Goal: Task Accomplishment & Management: Complete application form

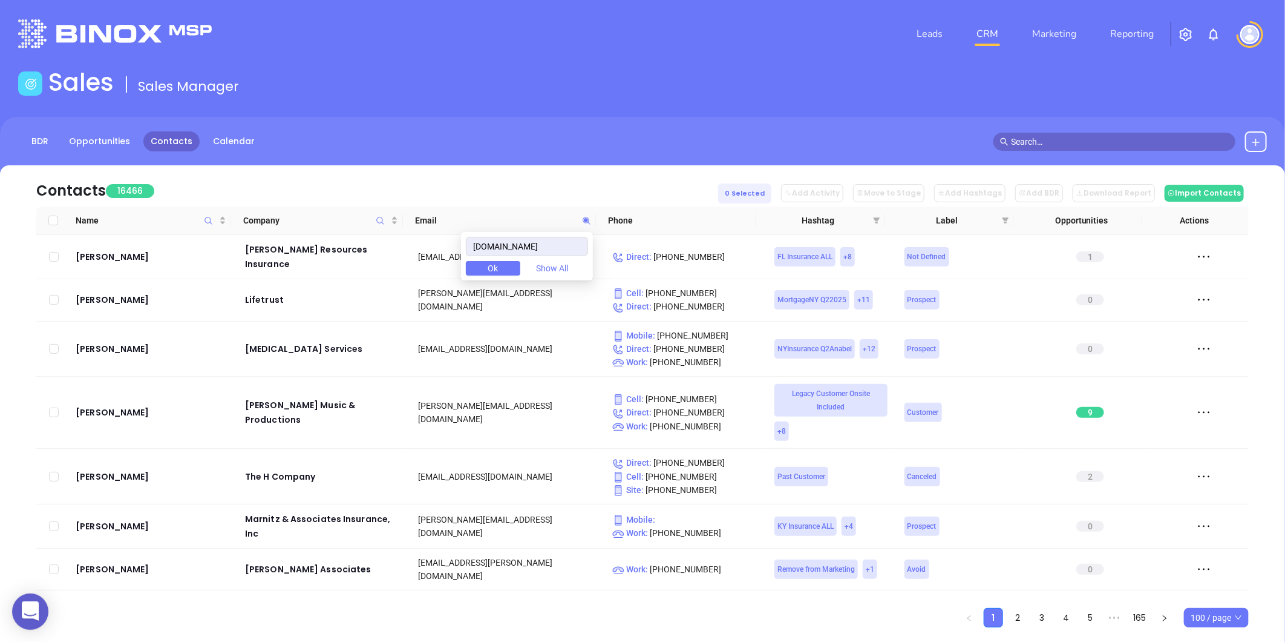
click at [1244, 153] on div "BDR Opportunities Contacts Calendar" at bounding box center [642, 147] width 1285 height 61
click at [1256, 148] on button at bounding box center [1257, 141] width 22 height 21
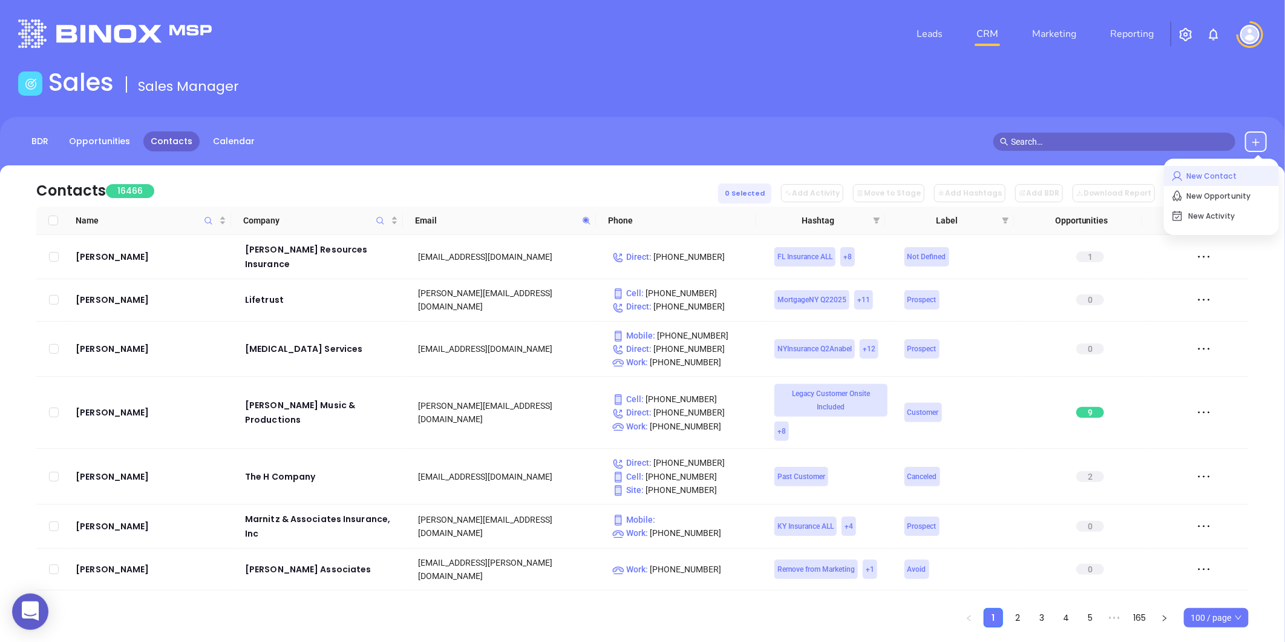
click at [1198, 179] on p "New Contact" at bounding box center [1222, 175] width 100 height 19
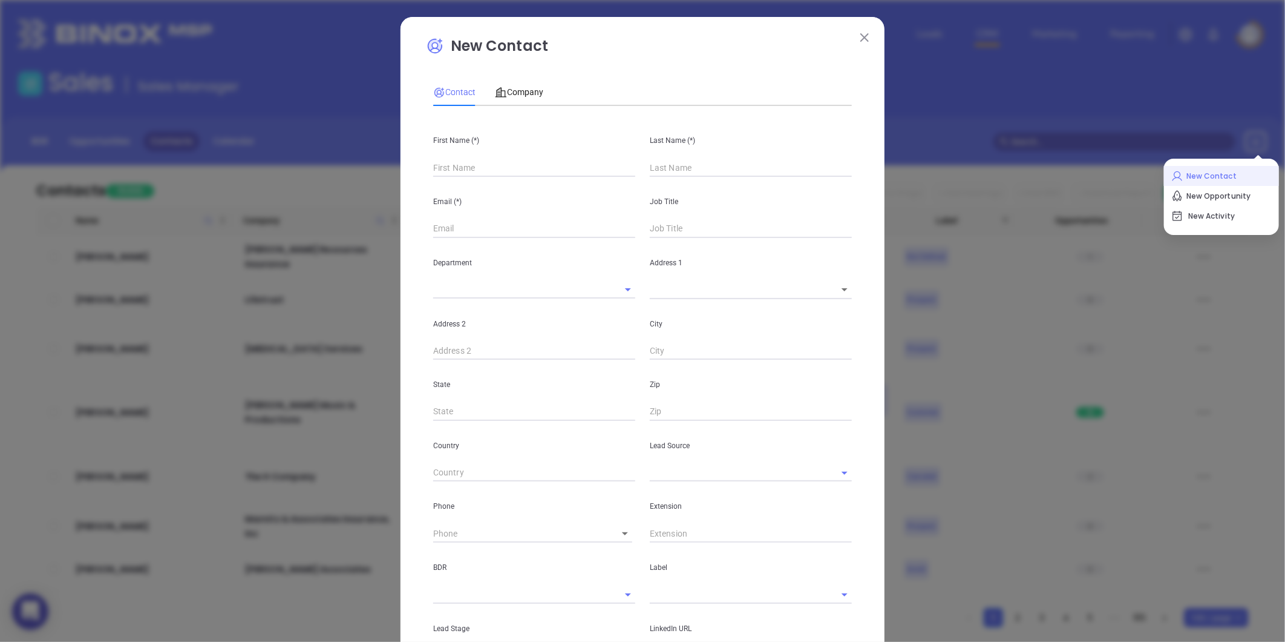
type input "Fourth Phone Call"
type input "1"
click at [521, 84] on div "Company" at bounding box center [519, 92] width 48 height 28
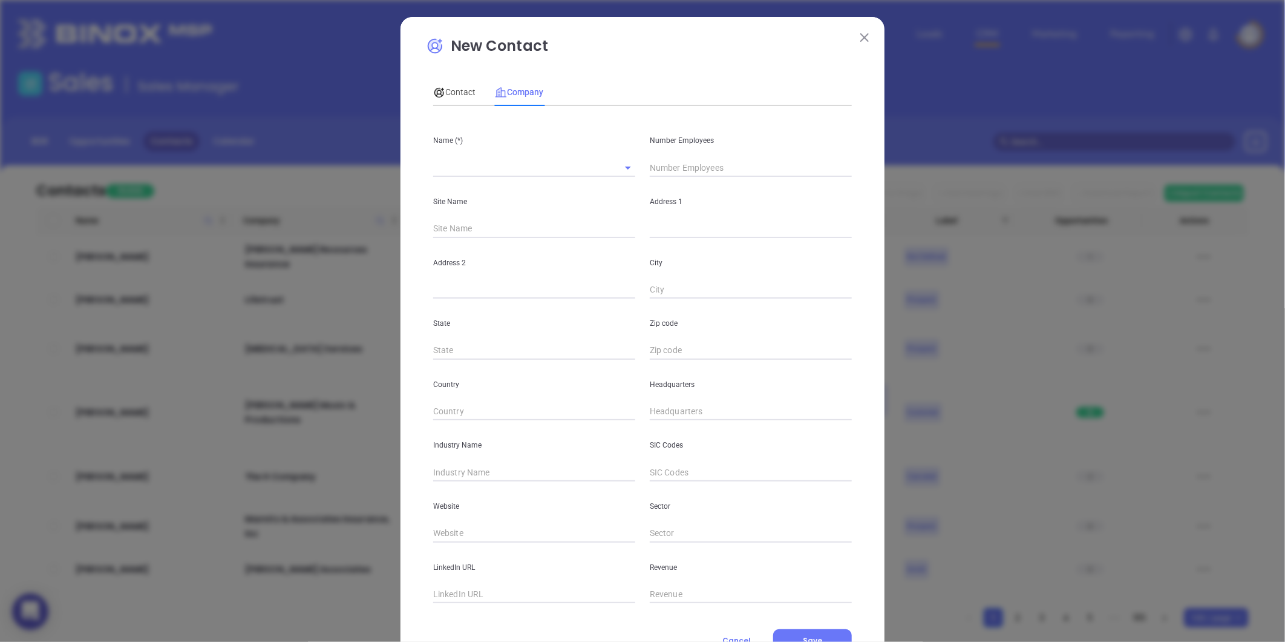
click at [494, 156] on div "Name (*)" at bounding box center [534, 146] width 217 height 61
click at [485, 166] on input "text" at bounding box center [517, 168] width 168 height 18
paste input "Reverse Mortgage Specialist"
type input "Reverse Mortgage Specialist"
click at [678, 165] on input "text" at bounding box center [751, 168] width 202 height 18
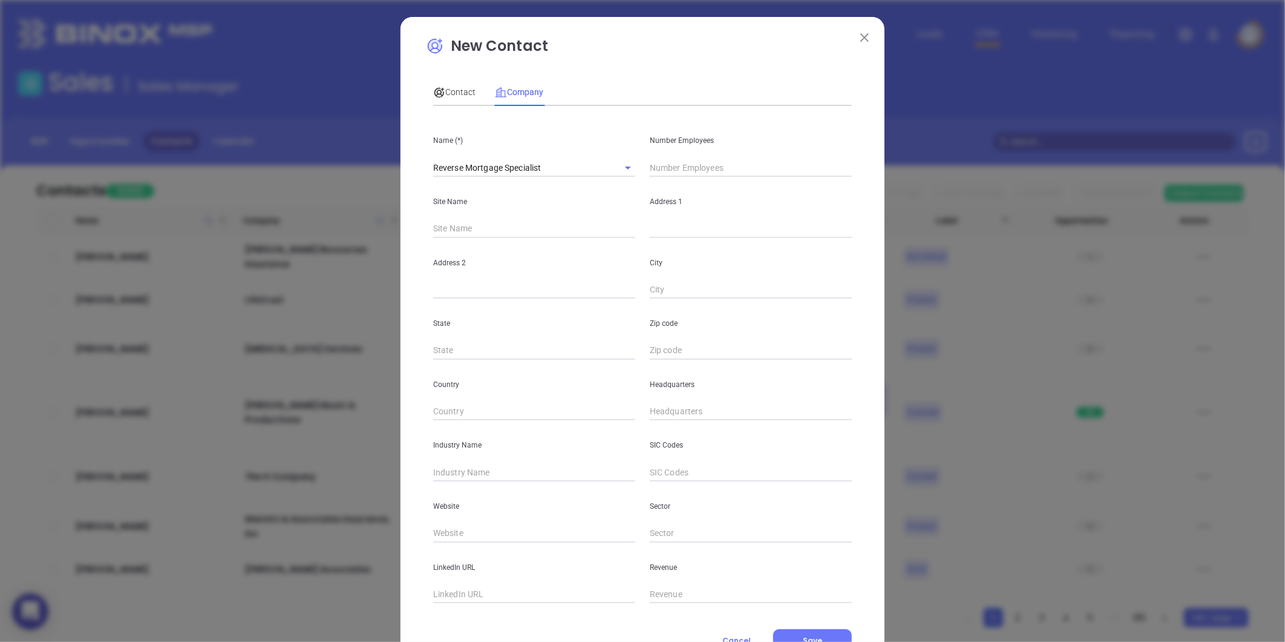
click at [678, 182] on div "Address 1" at bounding box center [751, 207] width 217 height 61
click at [680, 173] on input "text" at bounding box center [751, 168] width 202 height 18
type input "6"
click at [691, 235] on input "text" at bounding box center [751, 229] width 202 height 18
paste input "[STREET_ADDRESS]"
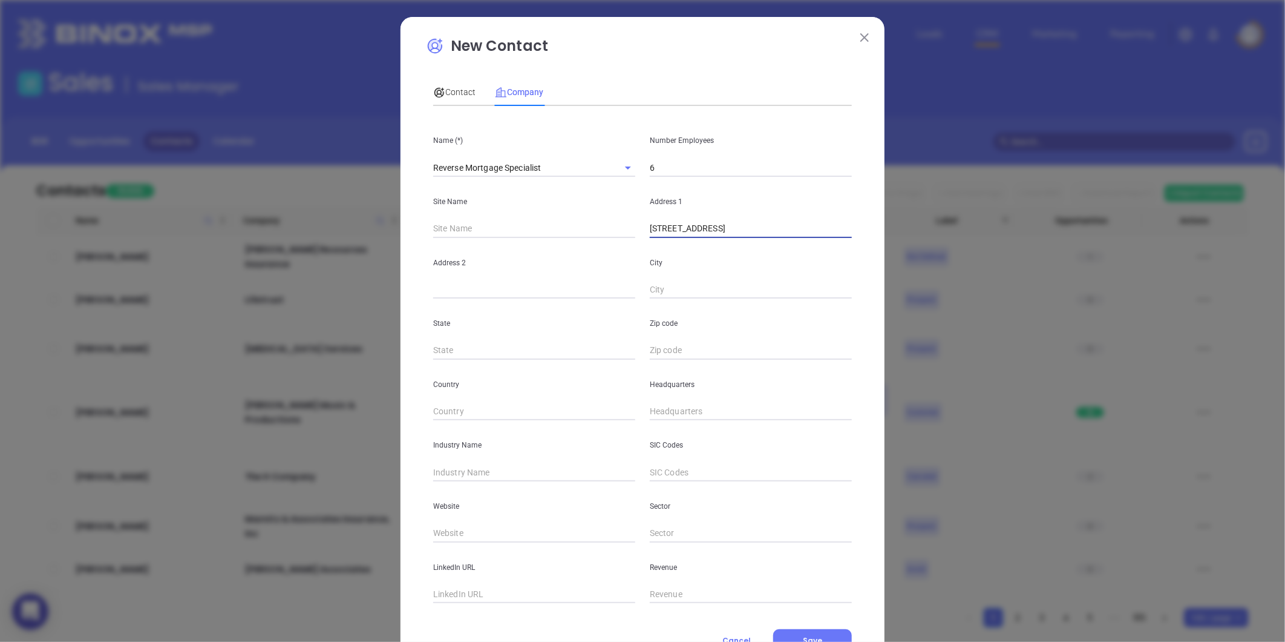
scroll to position [0, 12]
drag, startPoint x: 824, startPoint y: 230, endPoint x: 860, endPoint y: 232, distance: 36.4
click at [860, 232] on div "New Contact Contact Company First Name (*) Last Name (*) Email (*) Job Title De…" at bounding box center [643, 347] width 484 height 660
type input "[STREET_ADDRESS]"
click at [689, 348] on input "text" at bounding box center [751, 350] width 202 height 18
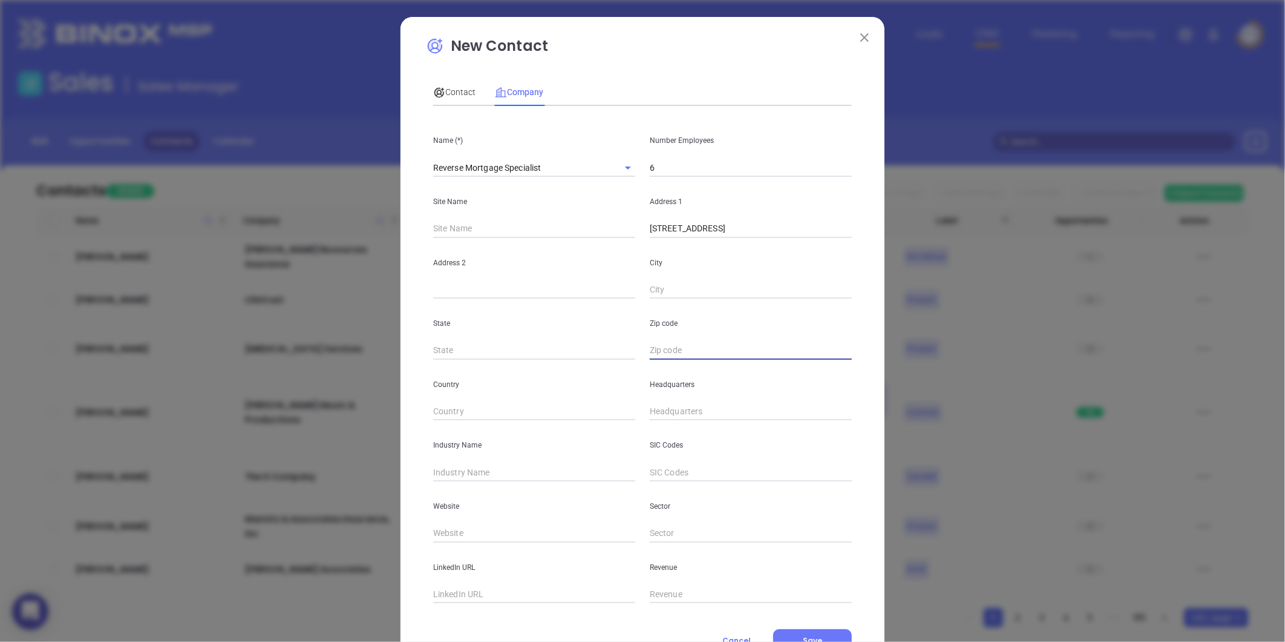
scroll to position [0, 0]
paste input "29577"
type input "29577"
click at [459, 352] on input "text" at bounding box center [534, 350] width 202 height 18
type input "N"
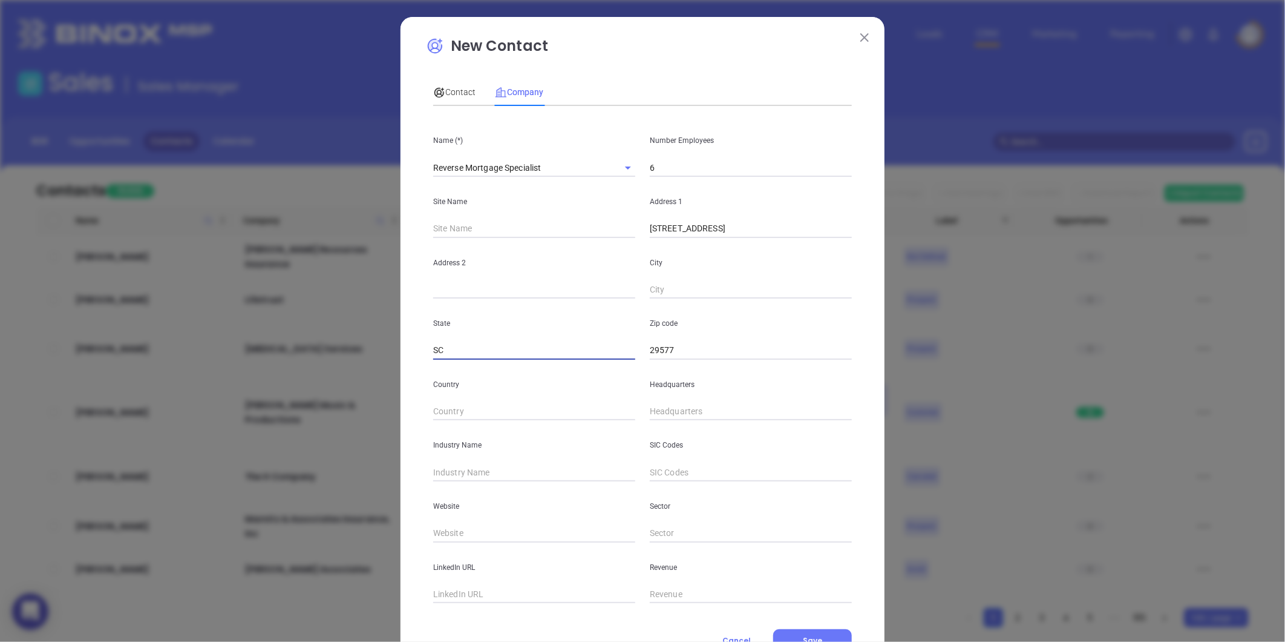
type input "SC"
click at [772, 231] on input "[STREET_ADDRESS]" at bounding box center [751, 229] width 202 height 18
drag, startPoint x: 769, startPoint y: 231, endPoint x: 818, endPoint y: 234, distance: 48.5
click at [818, 234] on input "[STREET_ADDRESS]" at bounding box center [751, 229] width 202 height 18
click at [660, 287] on input "text" at bounding box center [751, 290] width 202 height 18
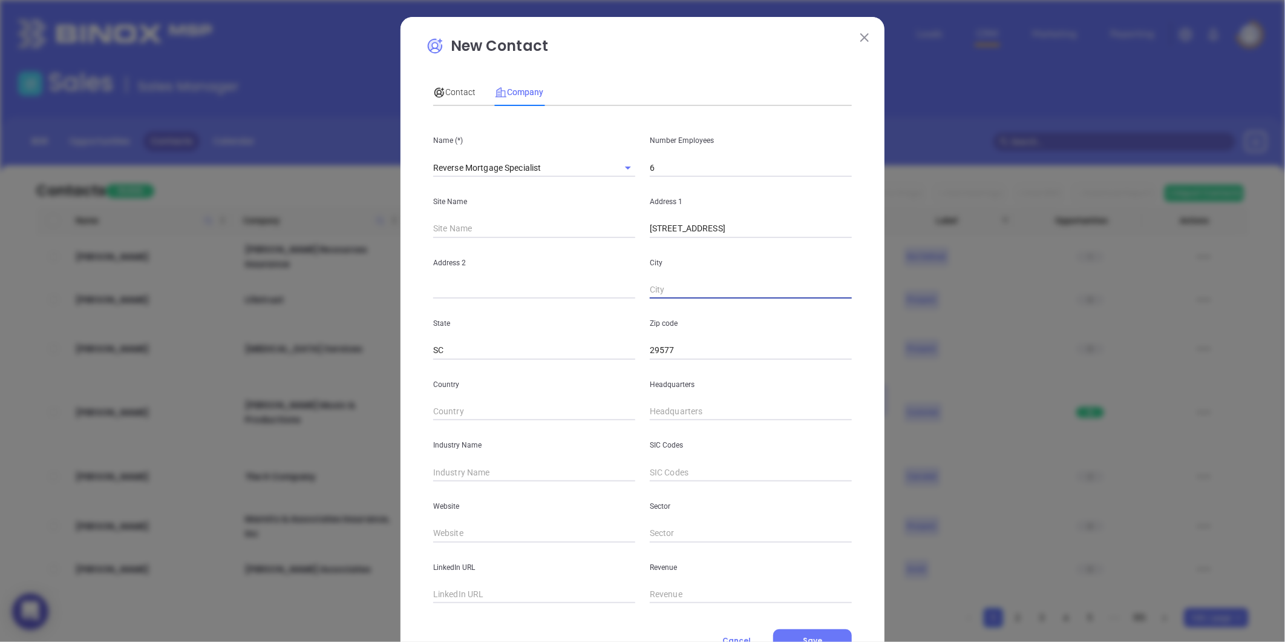
paste input "[GEOGRAPHIC_DATA]"
type input "[GEOGRAPHIC_DATA]"
drag, startPoint x: 730, startPoint y: 231, endPoint x: 761, endPoint y: 237, distance: 32.0
click at [761, 237] on input "[STREET_ADDRESS]" at bounding box center [751, 229] width 202 height 18
click at [491, 286] on input "text" at bounding box center [534, 290] width 202 height 18
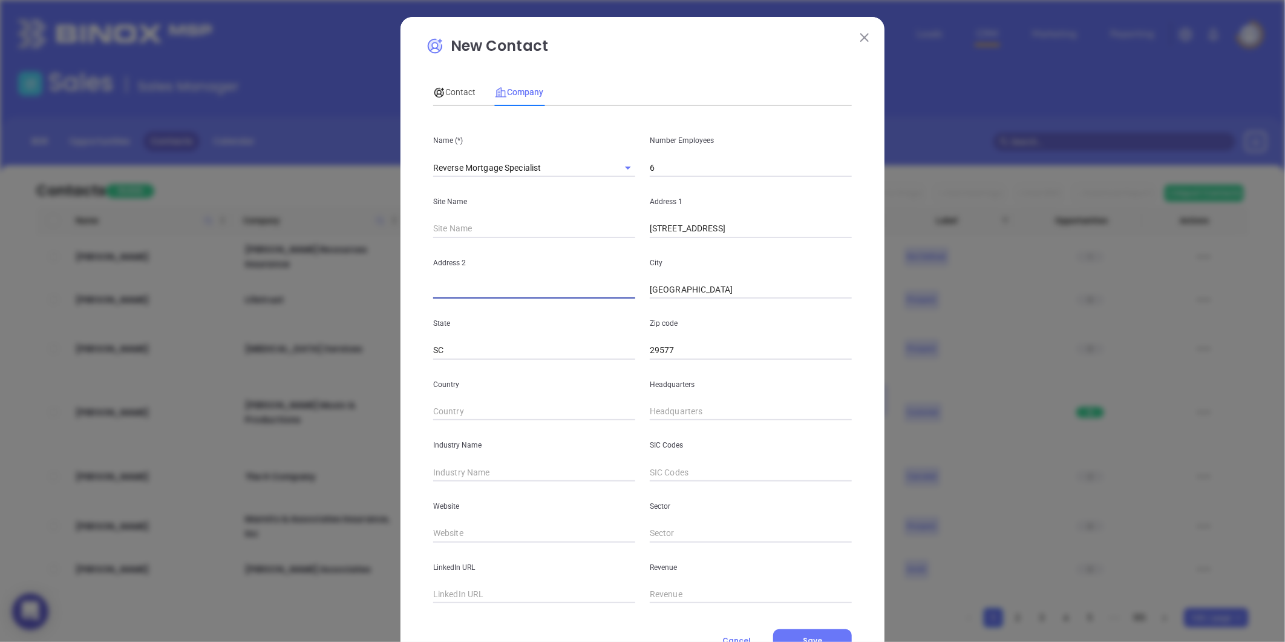
paste input "Suite 204"
type input "Suite 204"
drag, startPoint x: 730, startPoint y: 229, endPoint x: 878, endPoint y: 243, distance: 149.0
click at [878, 243] on div "New Contact Contact Company First Name (*) Last Name (*) Email (*) Job Title De…" at bounding box center [643, 347] width 484 height 660
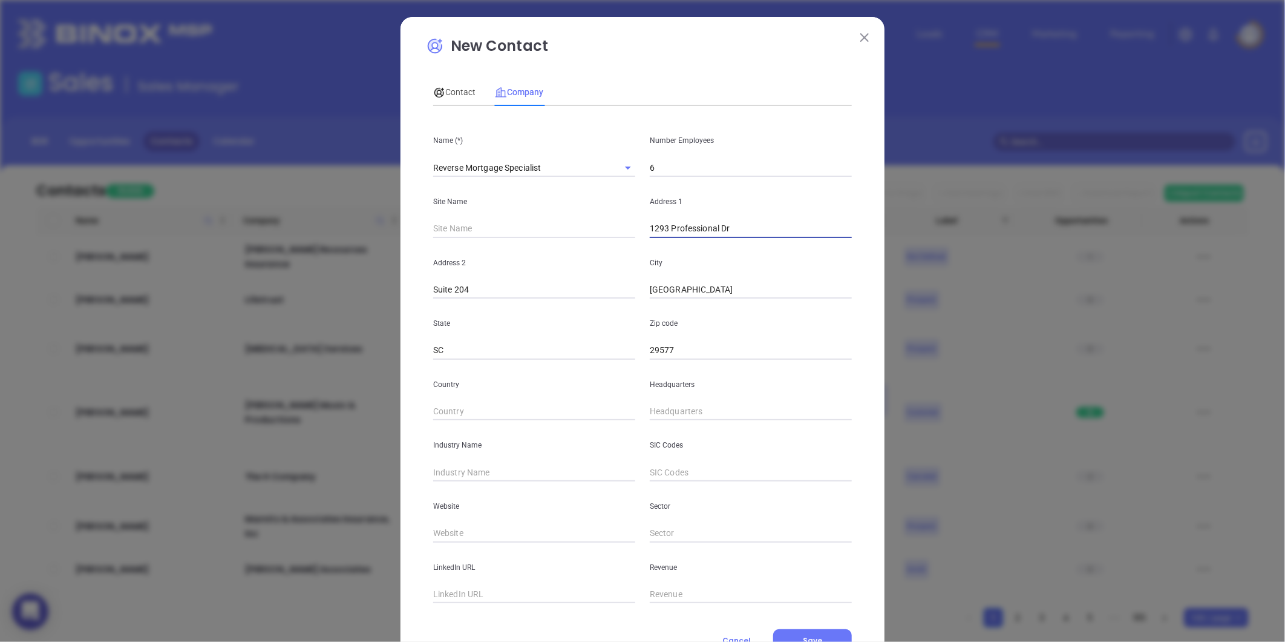
scroll to position [0, 0]
type input "1293 Professional Dr"
click at [667, 414] on input "text" at bounding box center [751, 411] width 202 height 18
paste input "843) 491-1436"
type input "[PHONE_NUMBER]"
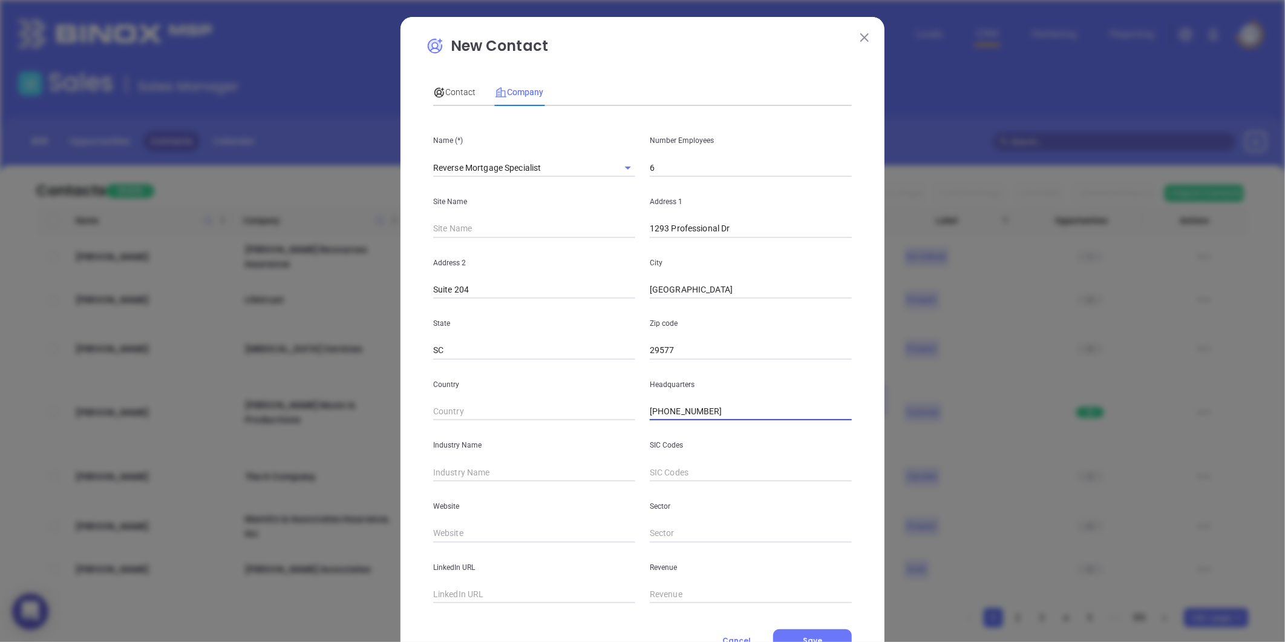
click at [480, 468] on input "text" at bounding box center [534, 472] width 202 height 18
type input "Mortgage"
drag, startPoint x: 442, startPoint y: 517, endPoint x: 450, endPoint y: 542, distance: 25.9
click at [450, 542] on div "Name (*) Reverse Mortgage Specialist Number Employees 6 Site Name Address [STRE…" at bounding box center [642, 359] width 419 height 487
drag, startPoint x: 450, startPoint y: 542, endPoint x: 447, endPoint y: 529, distance: 13.7
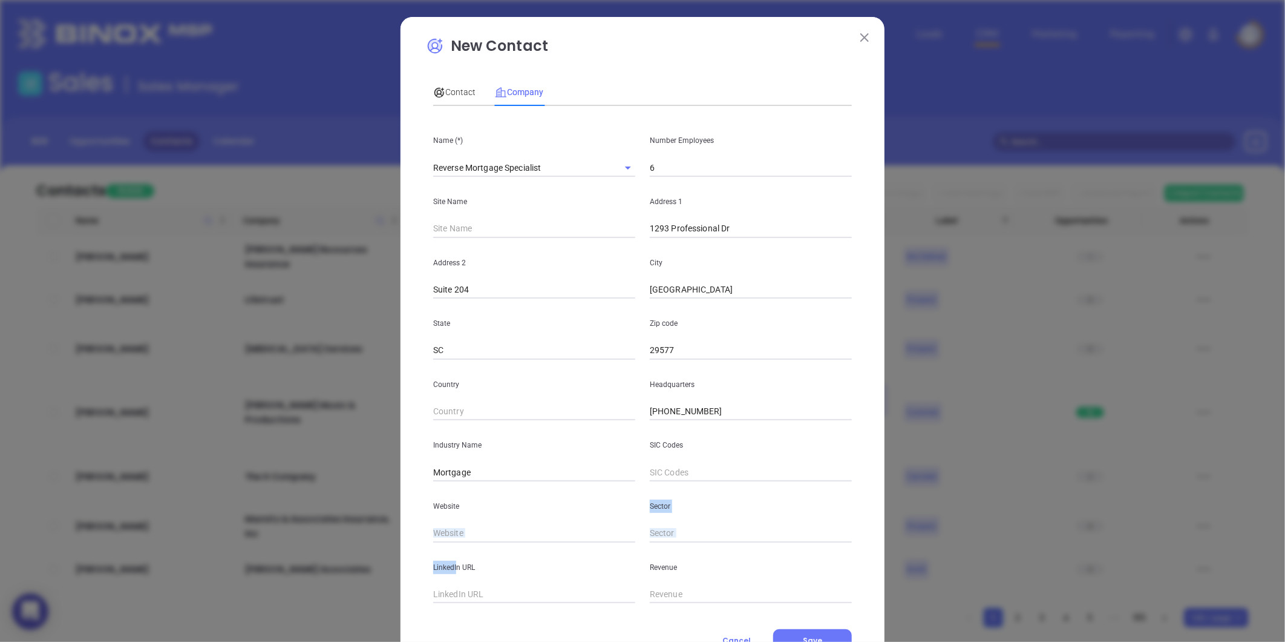
click at [447, 529] on input "text" at bounding box center [534, 533] width 202 height 18
click at [447, 531] on input "text" at bounding box center [534, 533] width 202 height 18
click at [442, 537] on input "text" at bounding box center [534, 533] width 202 height 18
paste input "[URL][DOMAIN_NAME]"
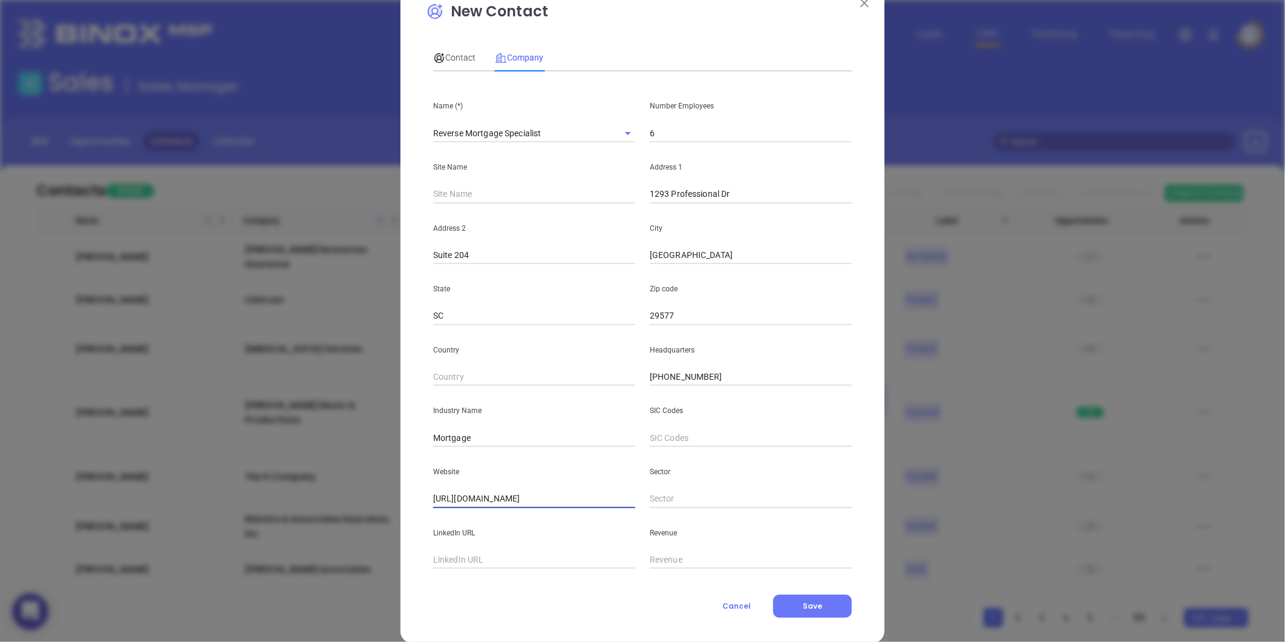
scroll to position [53, 0]
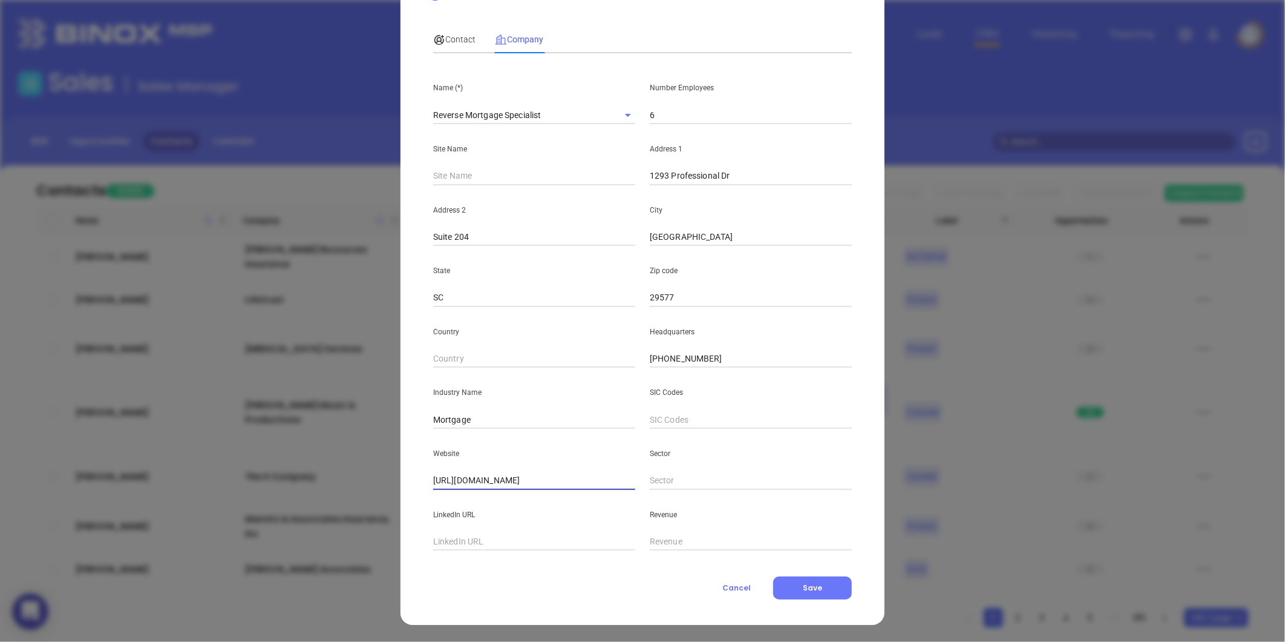
type input "[URL][DOMAIN_NAME]"
click at [451, 45] on div "Contact" at bounding box center [454, 39] width 42 height 13
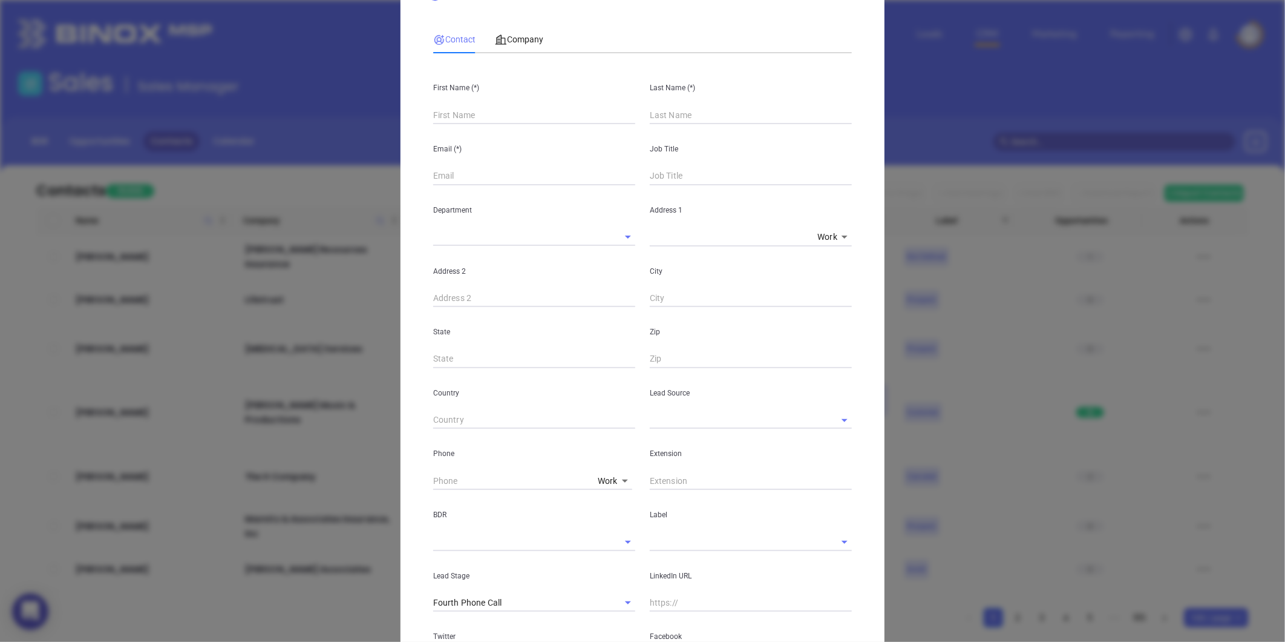
click at [437, 115] on input "text" at bounding box center [534, 115] width 202 height 18
paste input "[PERSON_NAME]"
drag, startPoint x: 452, startPoint y: 117, endPoint x: 517, endPoint y: 124, distance: 65.8
click at [506, 124] on div "First Name (*) [PERSON_NAME] Last Name (*) Email (*) Job Title Department Addre…" at bounding box center [642, 398] width 419 height 670
type input "[PERSON_NAME]"
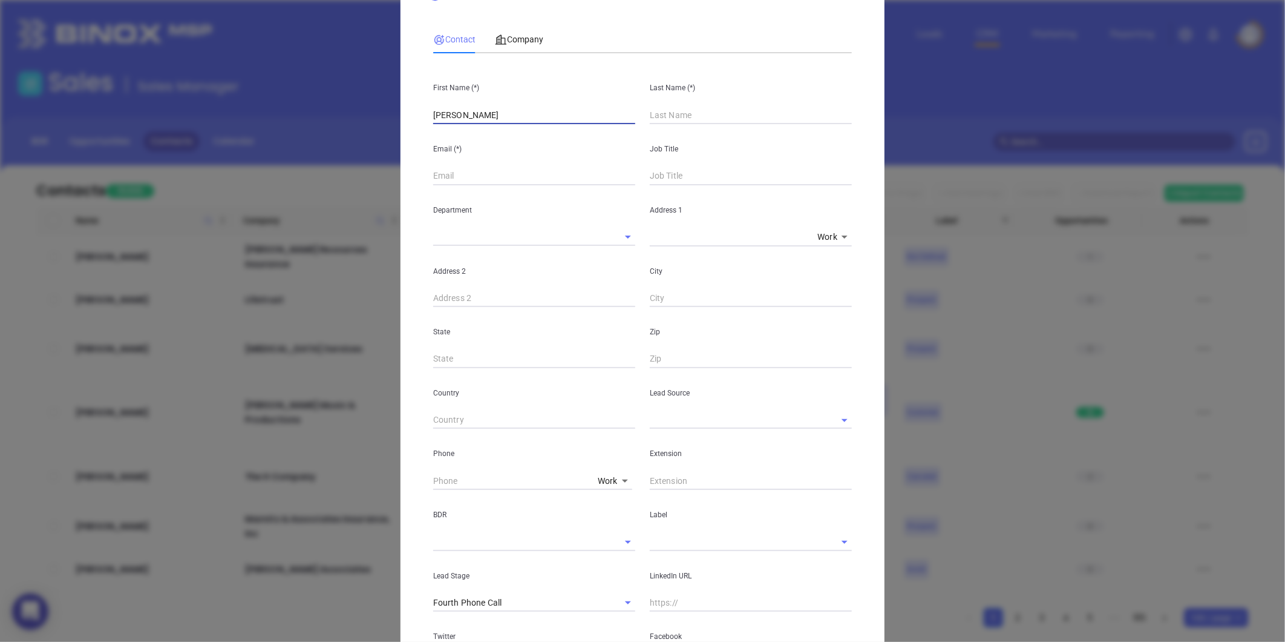
click at [660, 113] on input "text" at bounding box center [751, 115] width 202 height 18
paste input "[PERSON_NAME]"
type input "[PERSON_NAME]"
drag, startPoint x: 497, startPoint y: 120, endPoint x: 449, endPoint y: 137, distance: 51.3
click at [449, 137] on div "First Name (*) [PERSON_NAME] Last Name (*) [PERSON_NAME] Email (*) Job Title De…" at bounding box center [642, 398] width 419 height 670
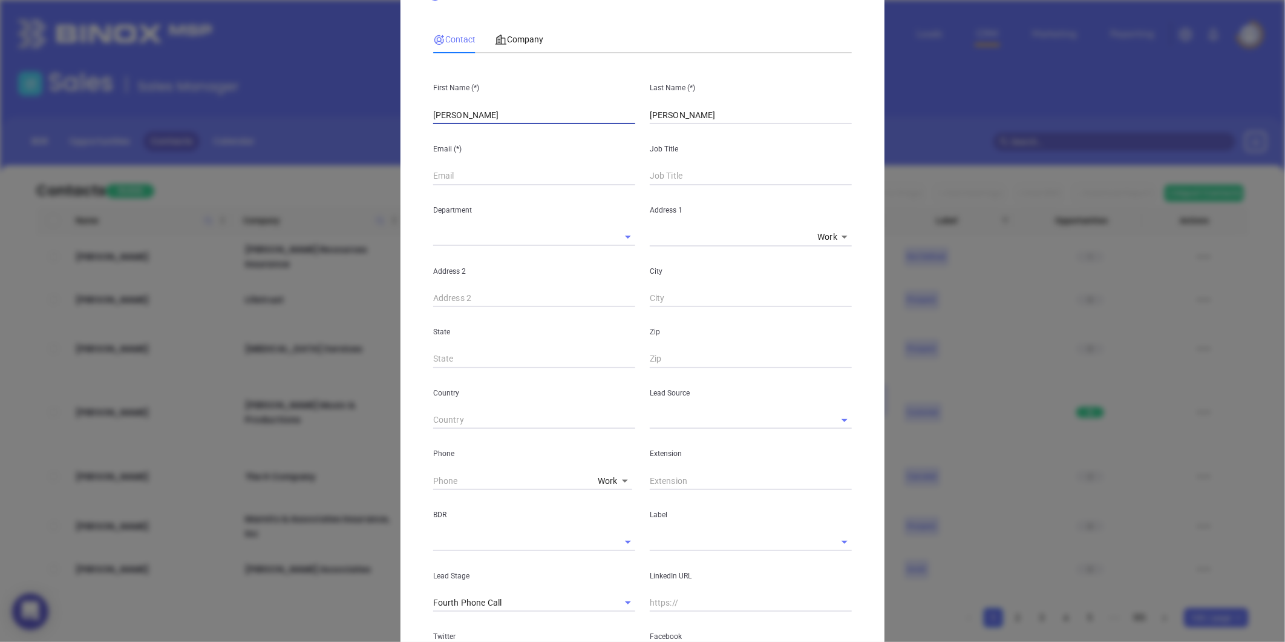
type input "[PERSON_NAME]"
drag, startPoint x: 444, startPoint y: 178, endPoint x: 454, endPoint y: 179, distance: 10.4
click at [444, 178] on input "text" at bounding box center [534, 176] width 202 height 18
click at [669, 177] on input "text" at bounding box center [751, 176] width 202 height 18
type input "Branch Manager"
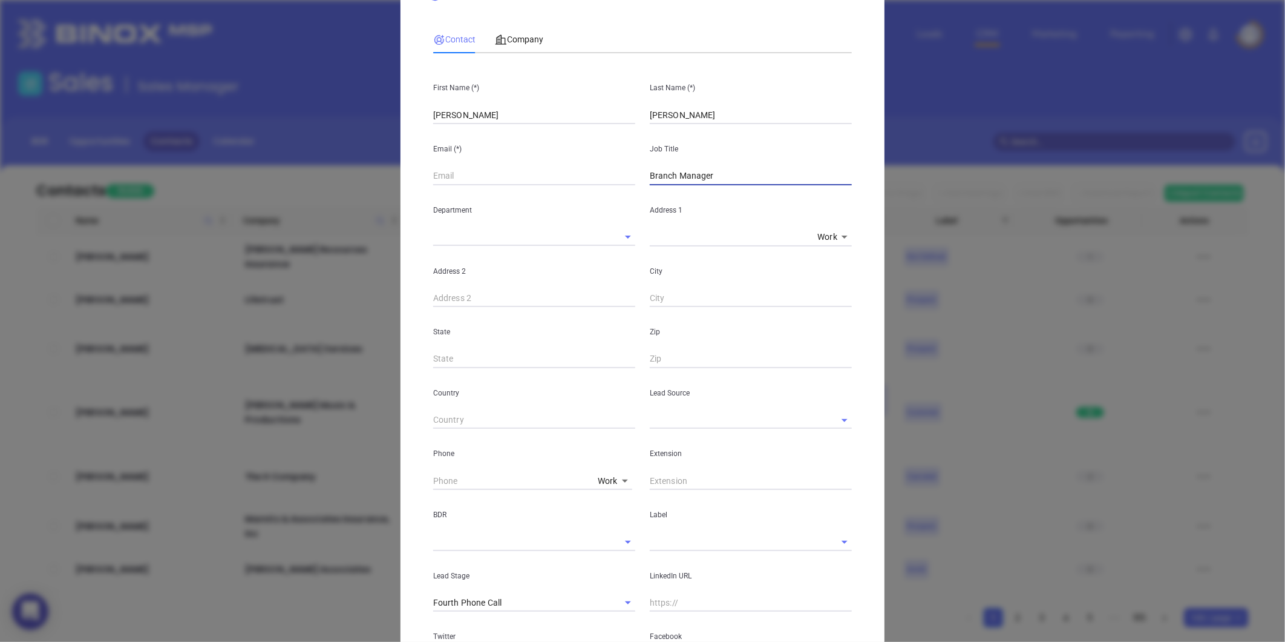
click at [470, 183] on input "text" at bounding box center [534, 176] width 202 height 18
paste input "[EMAIL_ADDRESS][DOMAIN_NAME]"
type input "[EMAIL_ADDRESS][DOMAIN_NAME]"
click at [468, 218] on div "Department" at bounding box center [534, 215] width 217 height 61
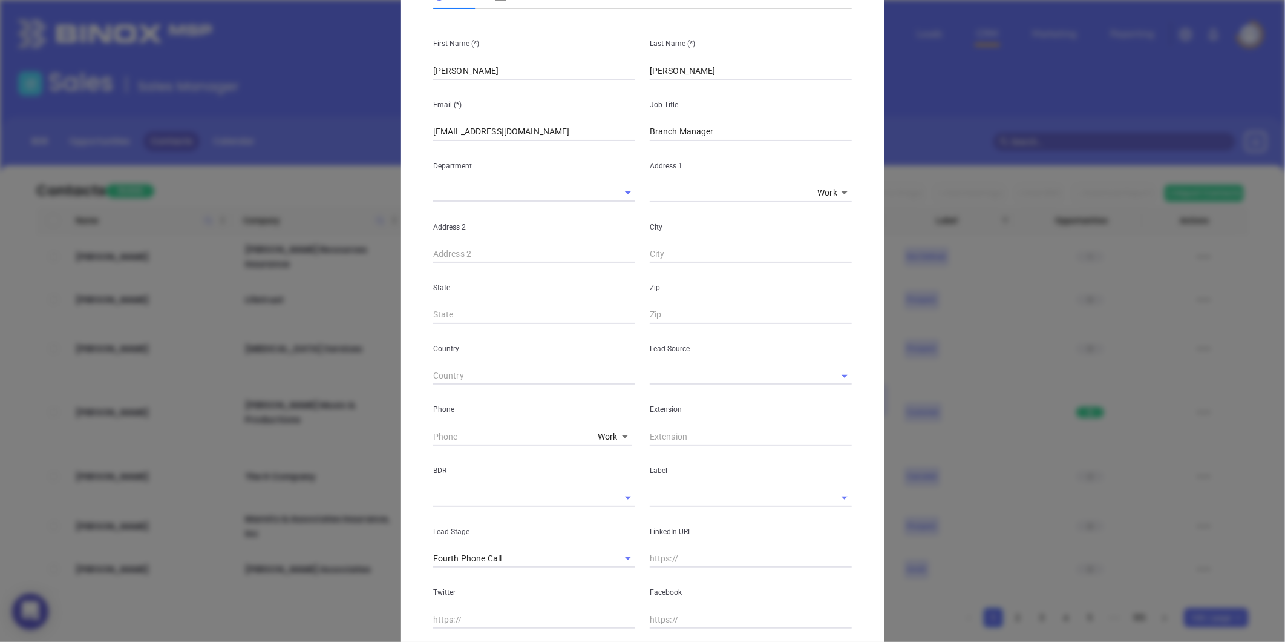
scroll to position [120, 0]
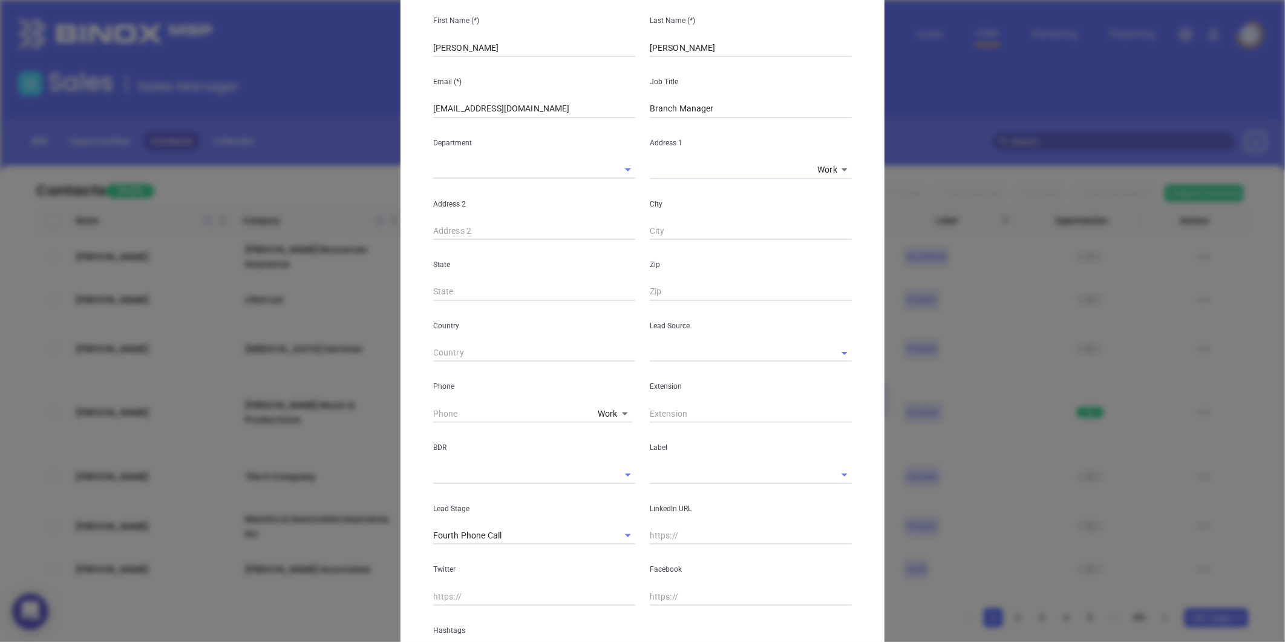
click at [684, 339] on div "Lead Source" at bounding box center [751, 331] width 217 height 61
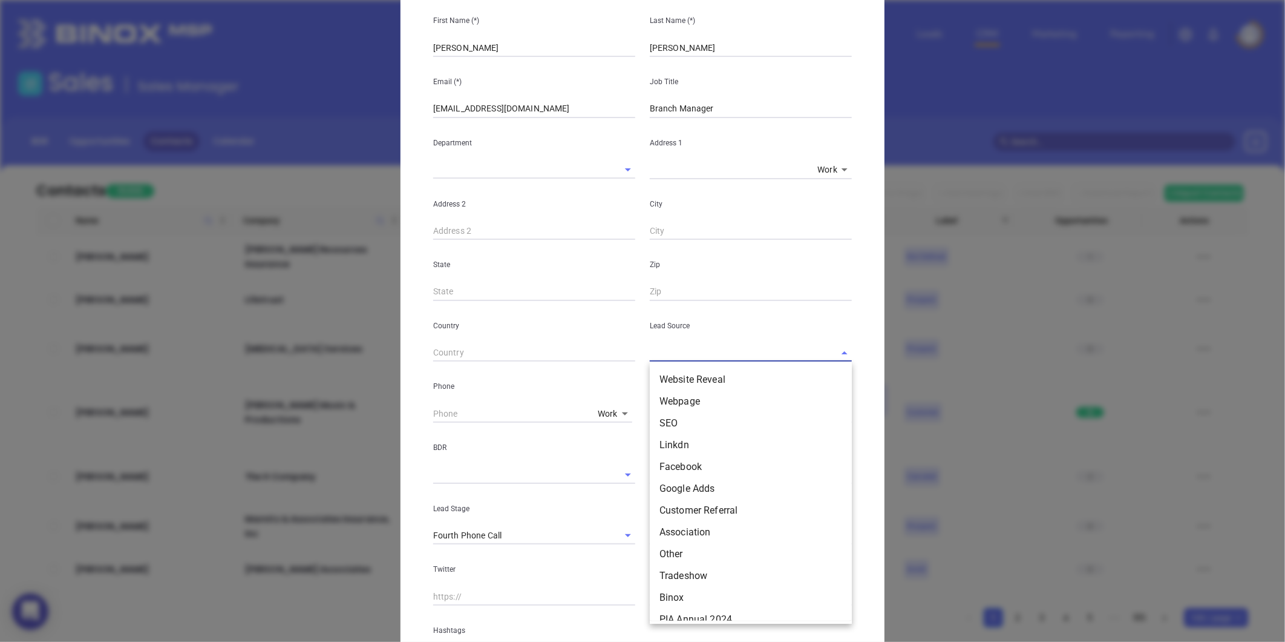
click at [677, 349] on input "text" at bounding box center [734, 353] width 168 height 18
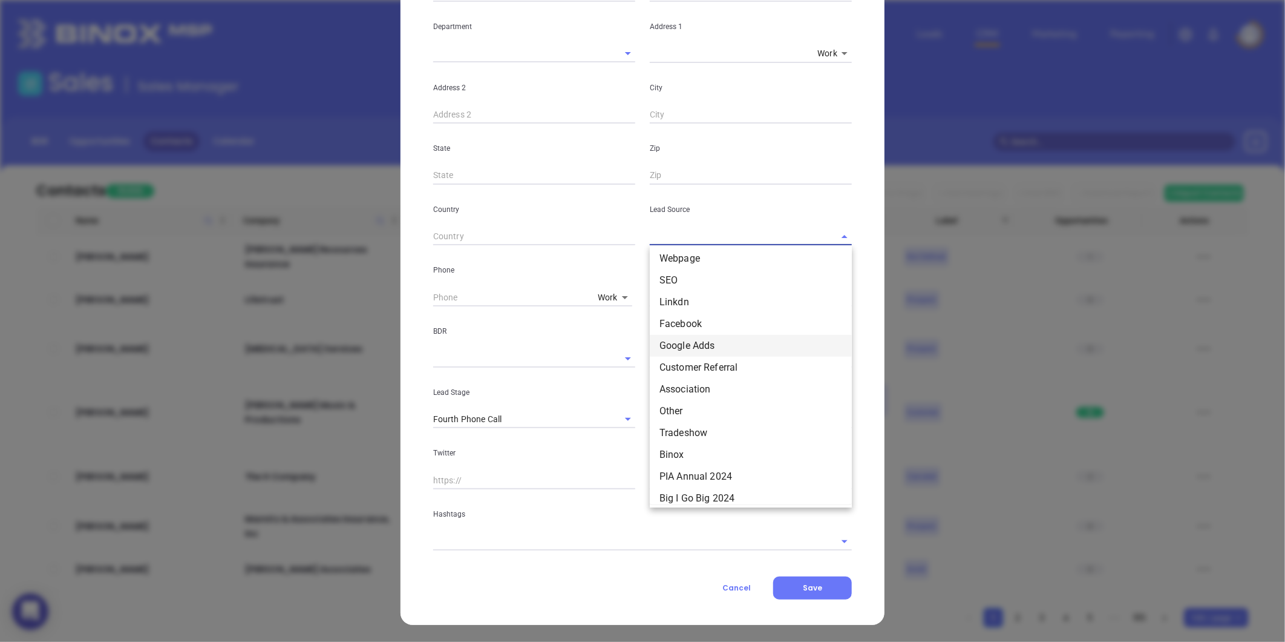
scroll to position [67, 0]
click at [678, 372] on li "Other" at bounding box center [751, 370] width 202 height 22
type input "Other"
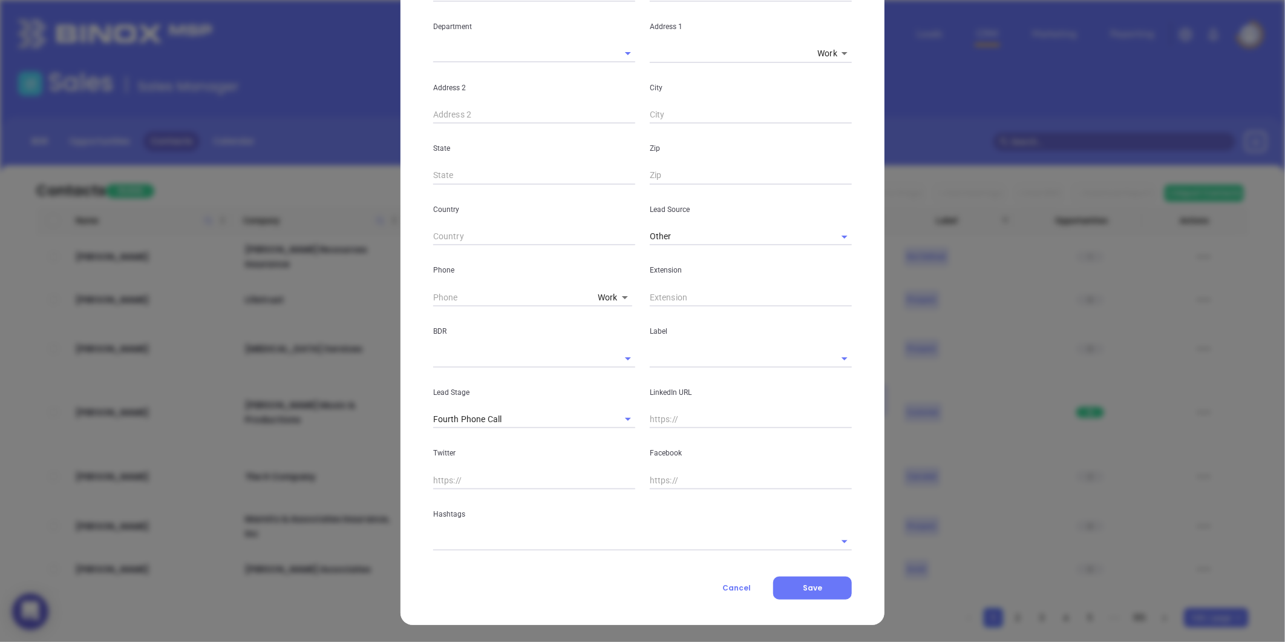
click at [655, 341] on div "Label" at bounding box center [751, 336] width 217 height 61
click at [665, 366] on input "text" at bounding box center [734, 358] width 168 height 18
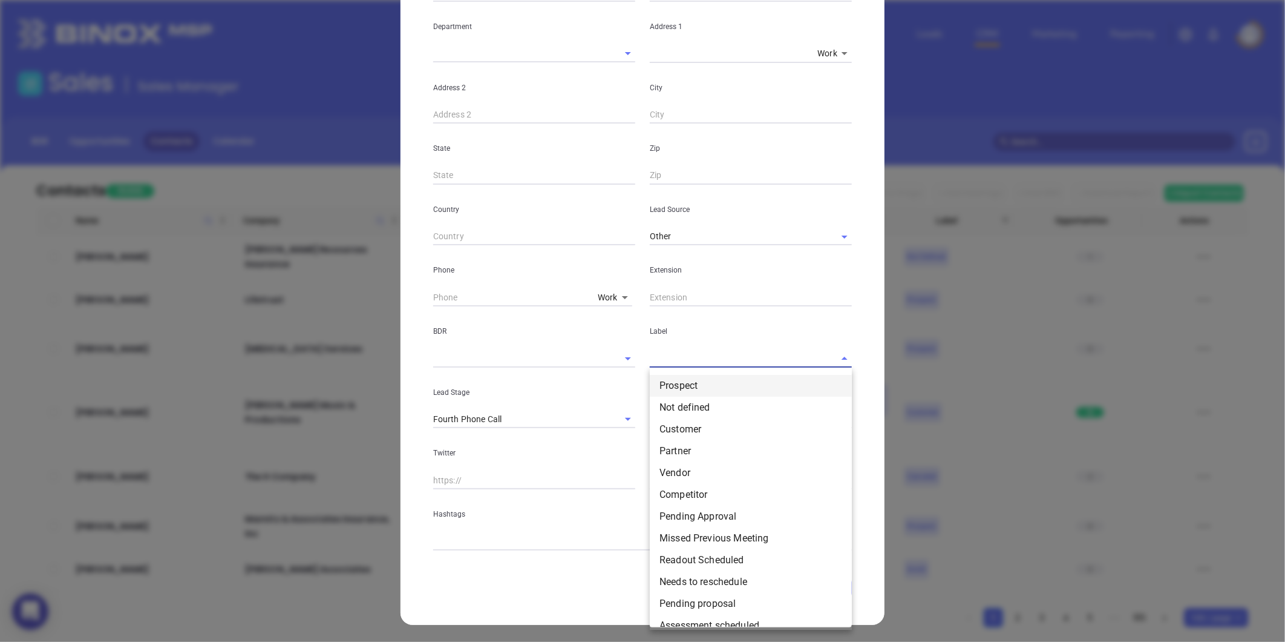
click at [669, 380] on li "Prospect" at bounding box center [751, 386] width 202 height 22
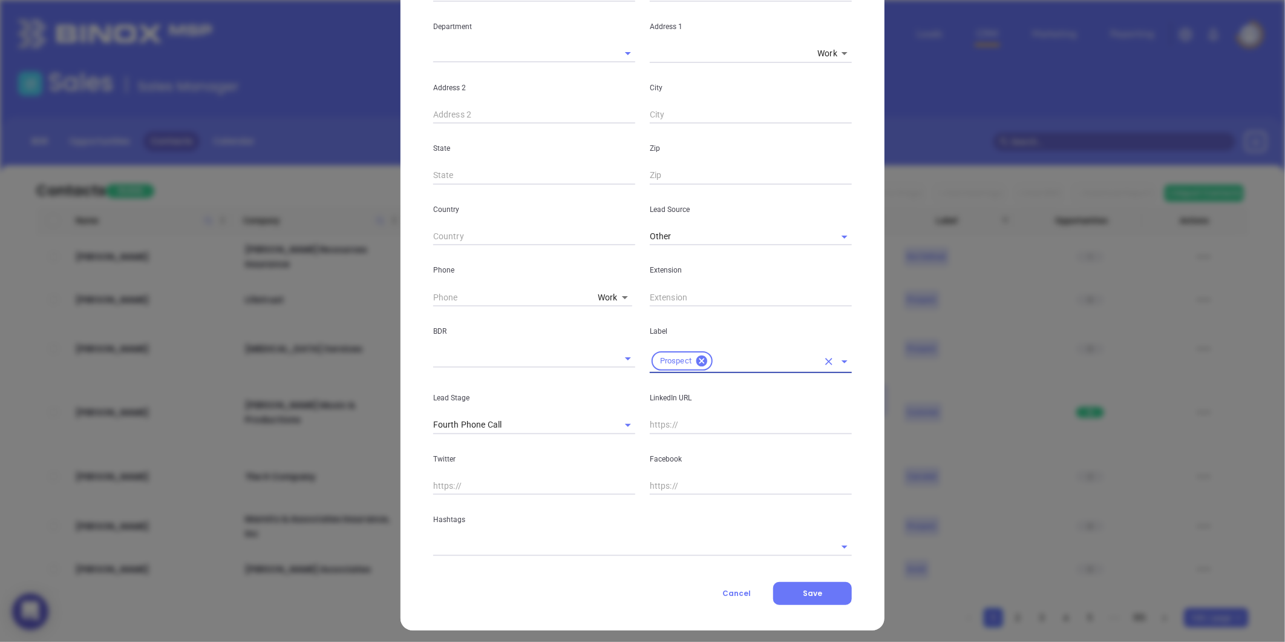
click at [499, 540] on input "text" at bounding box center [625, 546] width 385 height 18
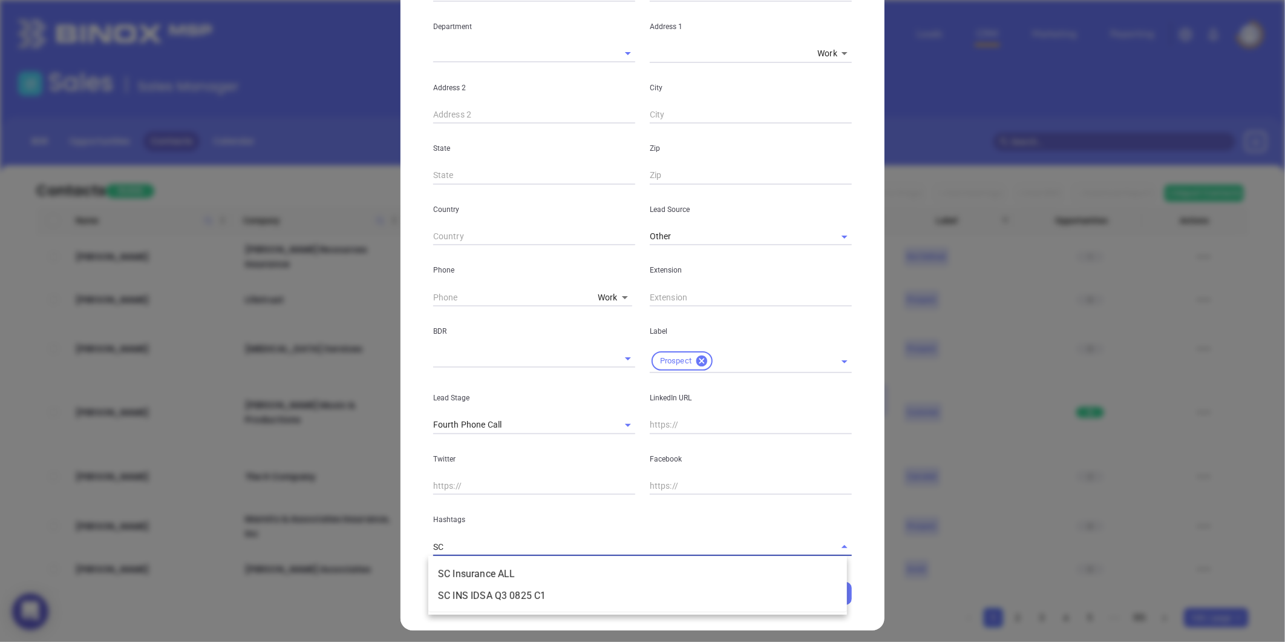
type input "S"
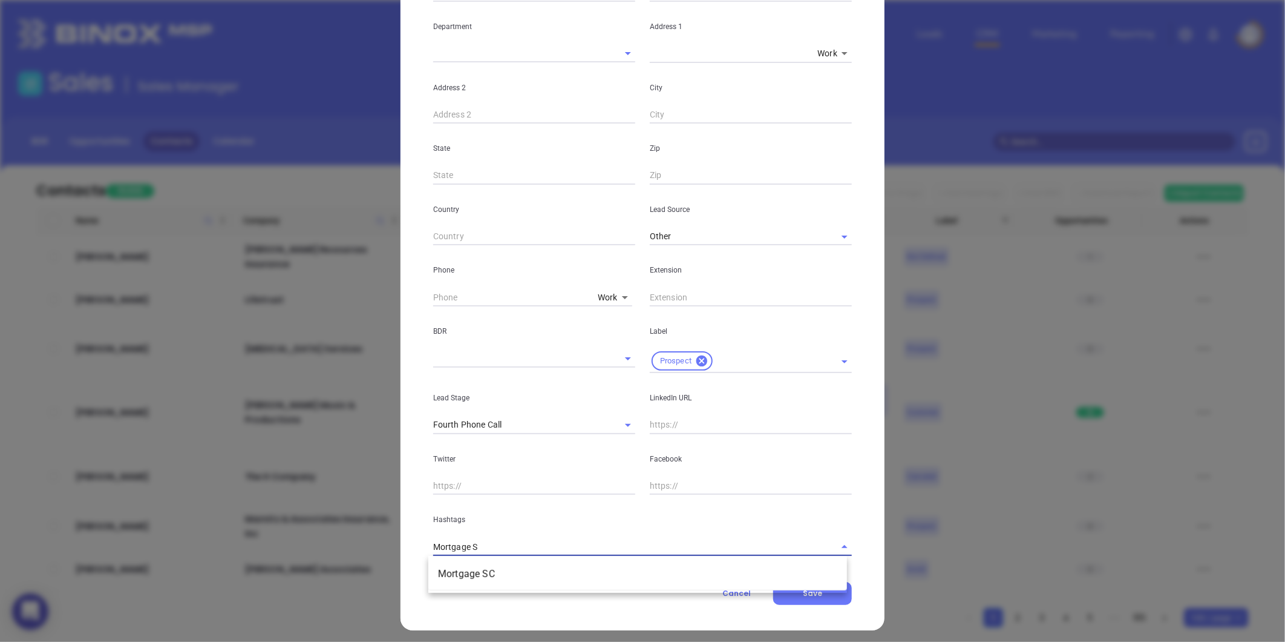
type input "Mortgage SC"
click at [485, 579] on li "Mortgage SC" at bounding box center [637, 574] width 419 height 22
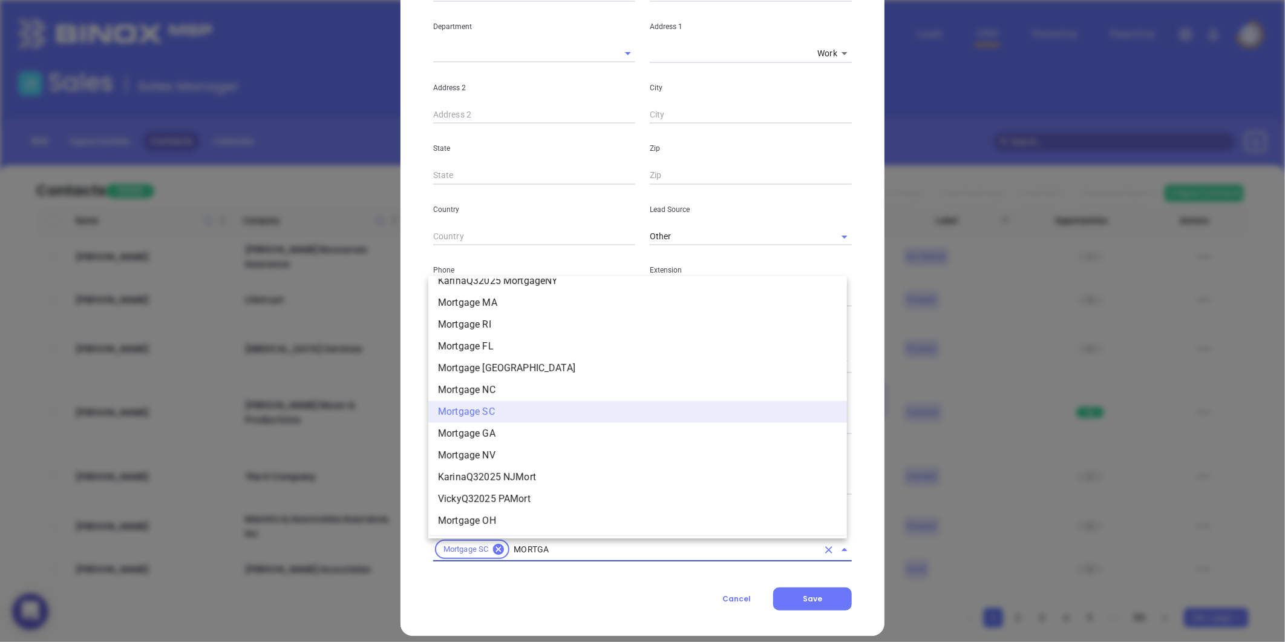
scroll to position [1190, 0]
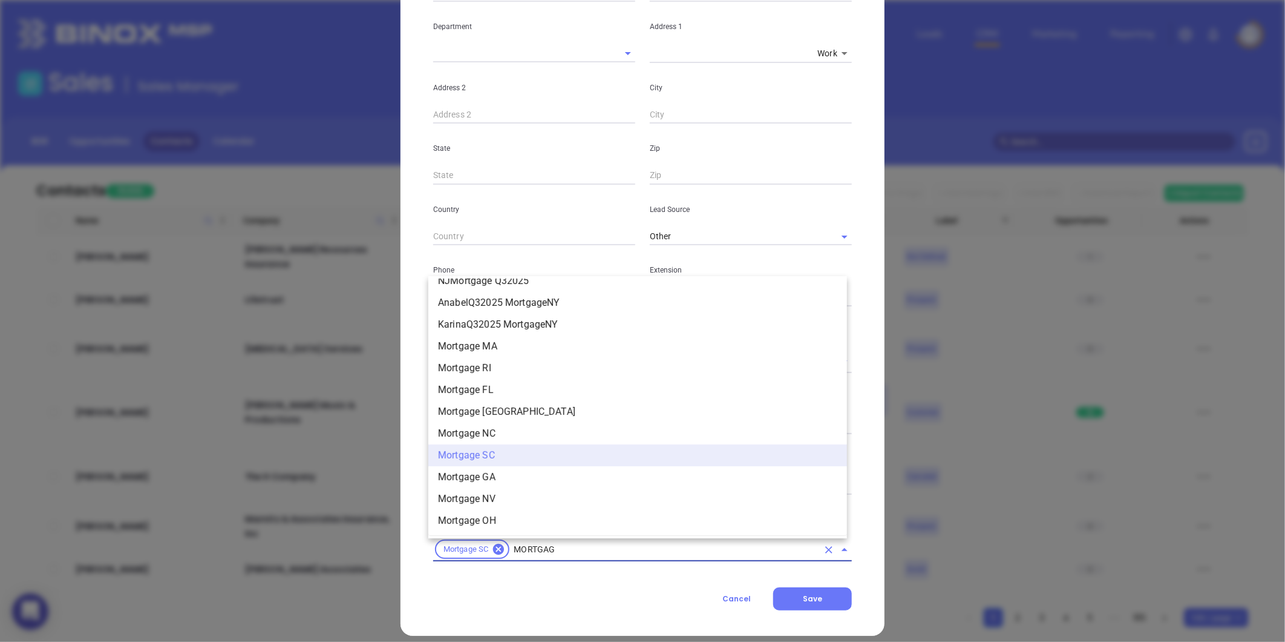
type input "MORTGAGE"
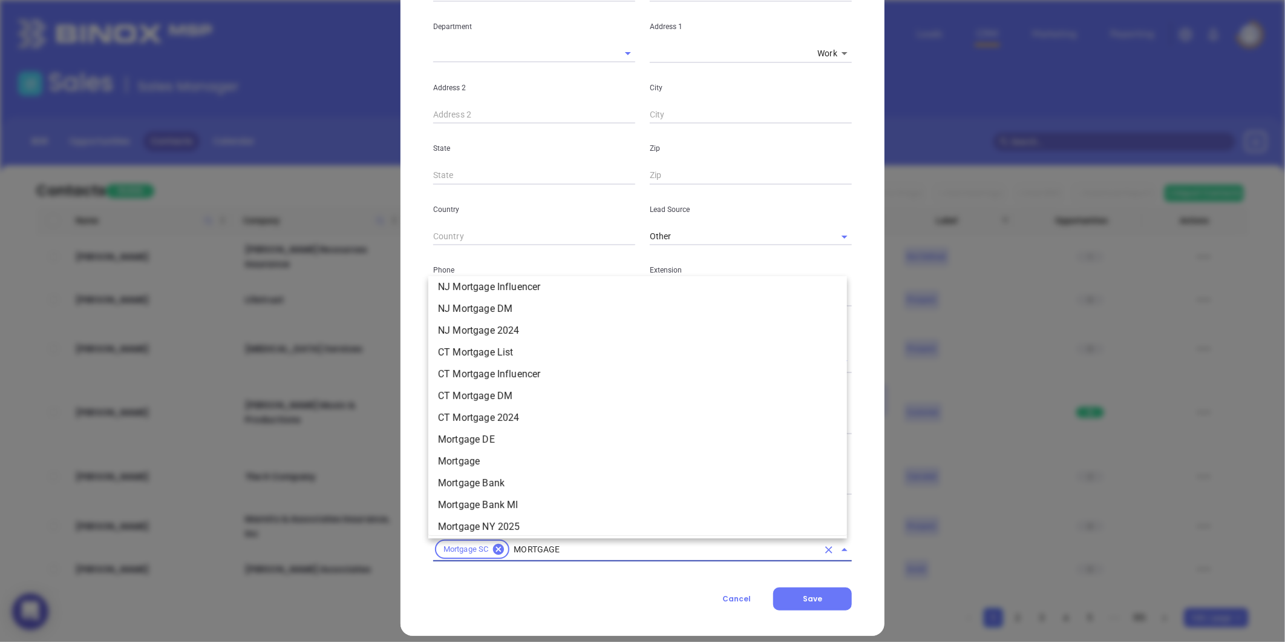
scroll to position [855, 0]
click at [486, 481] on li "Mortgage" at bounding box center [637, 485] width 419 height 22
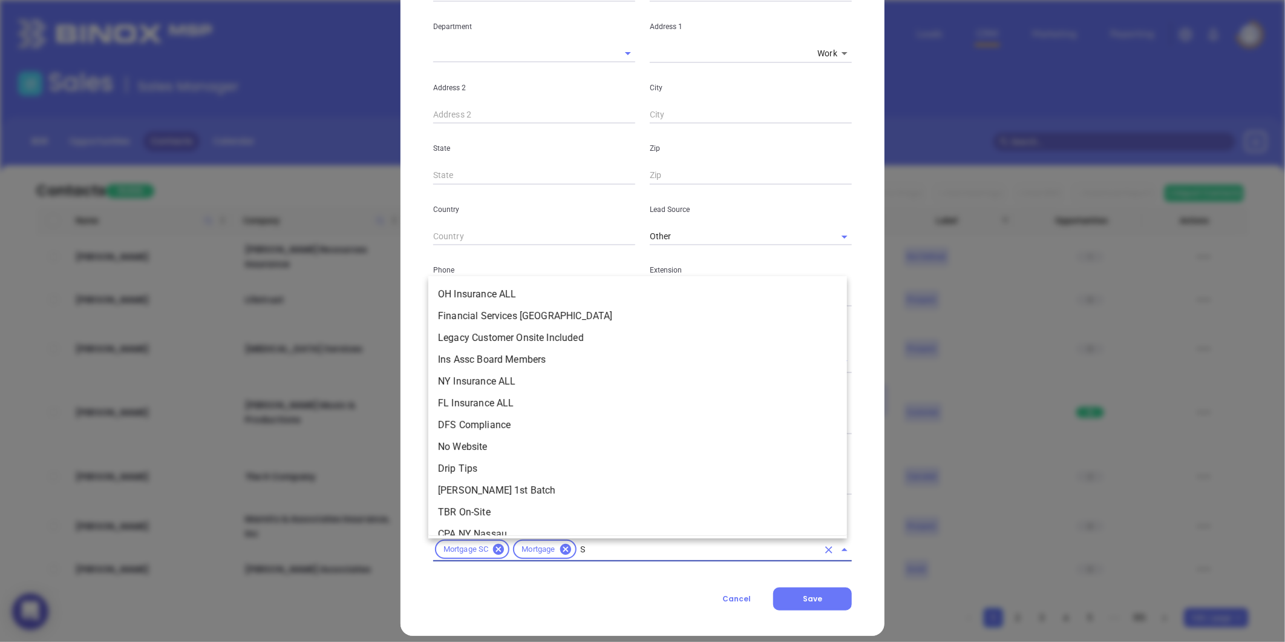
type input "SC"
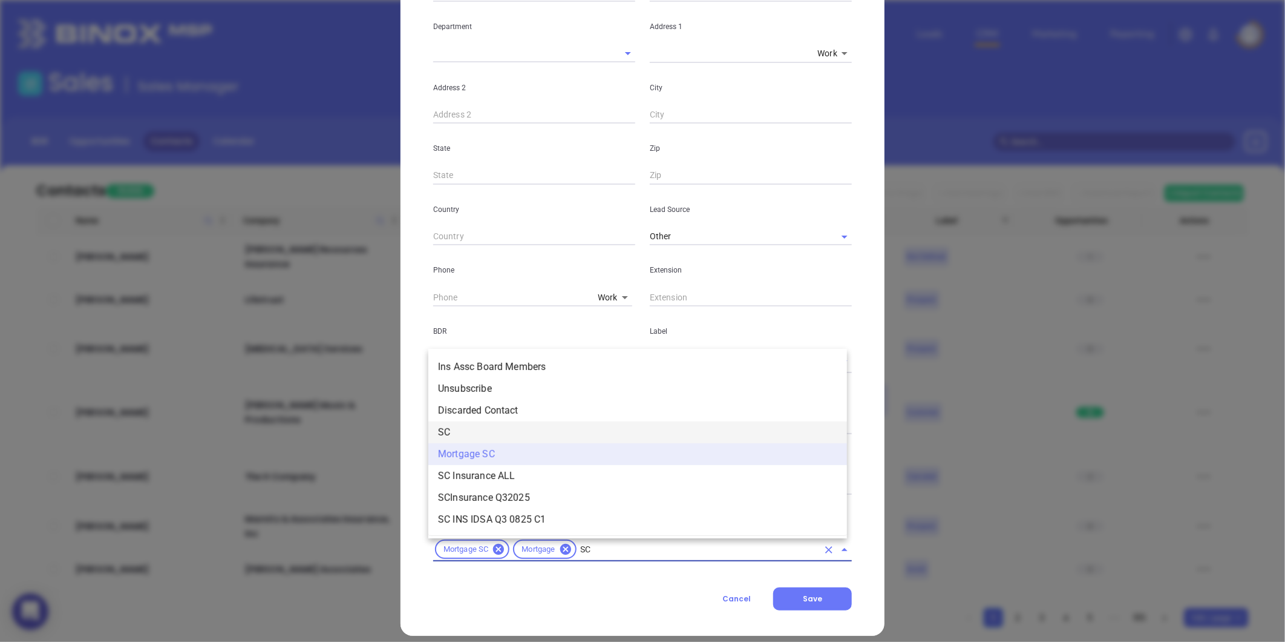
click at [438, 422] on li "SC" at bounding box center [637, 432] width 419 height 22
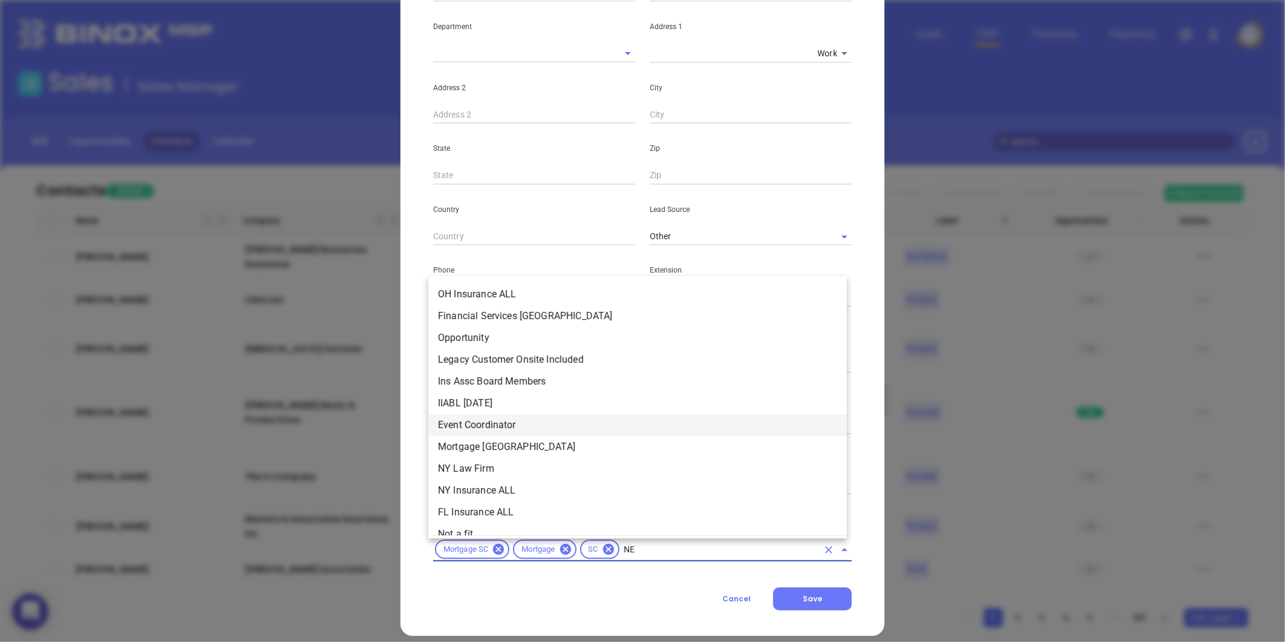
type input "NEW"
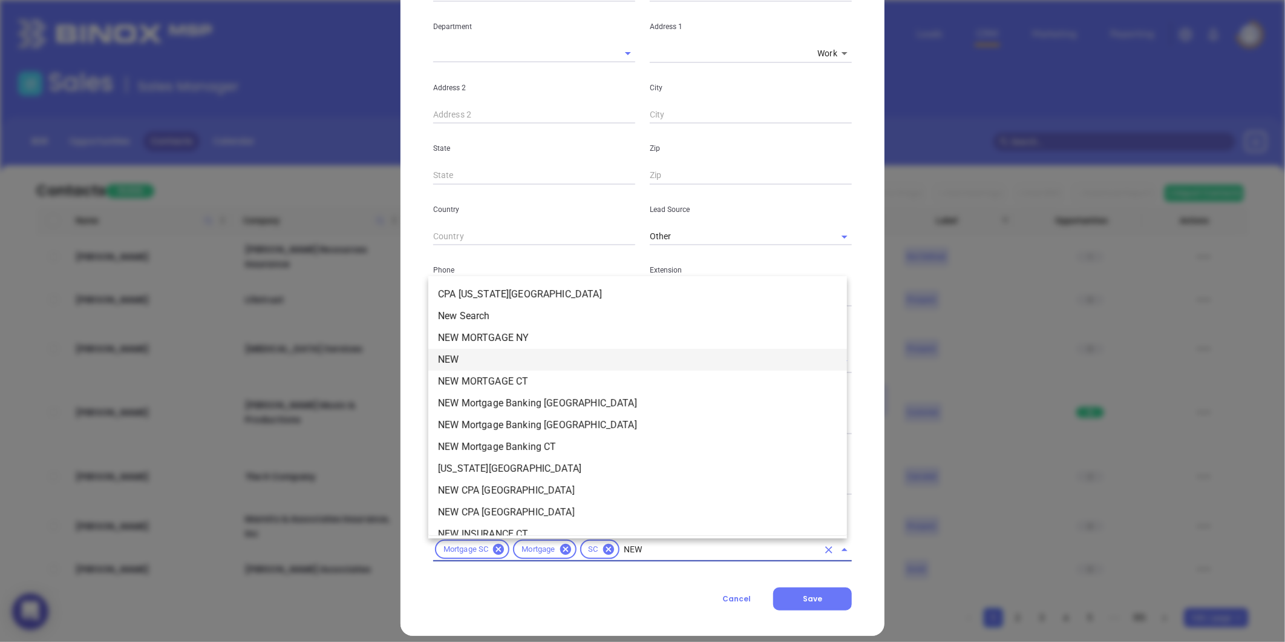
click at [450, 361] on li "NEW" at bounding box center [637, 360] width 419 height 22
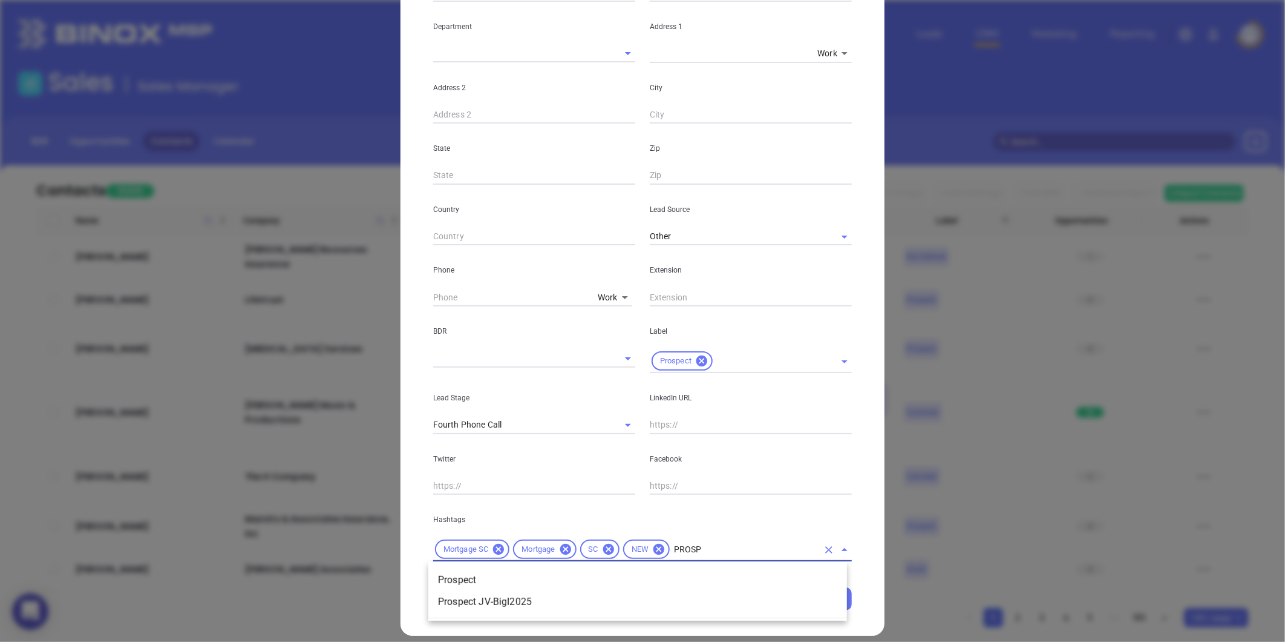
type input "PROSPE"
click at [458, 571] on li "Prospect" at bounding box center [637, 580] width 419 height 22
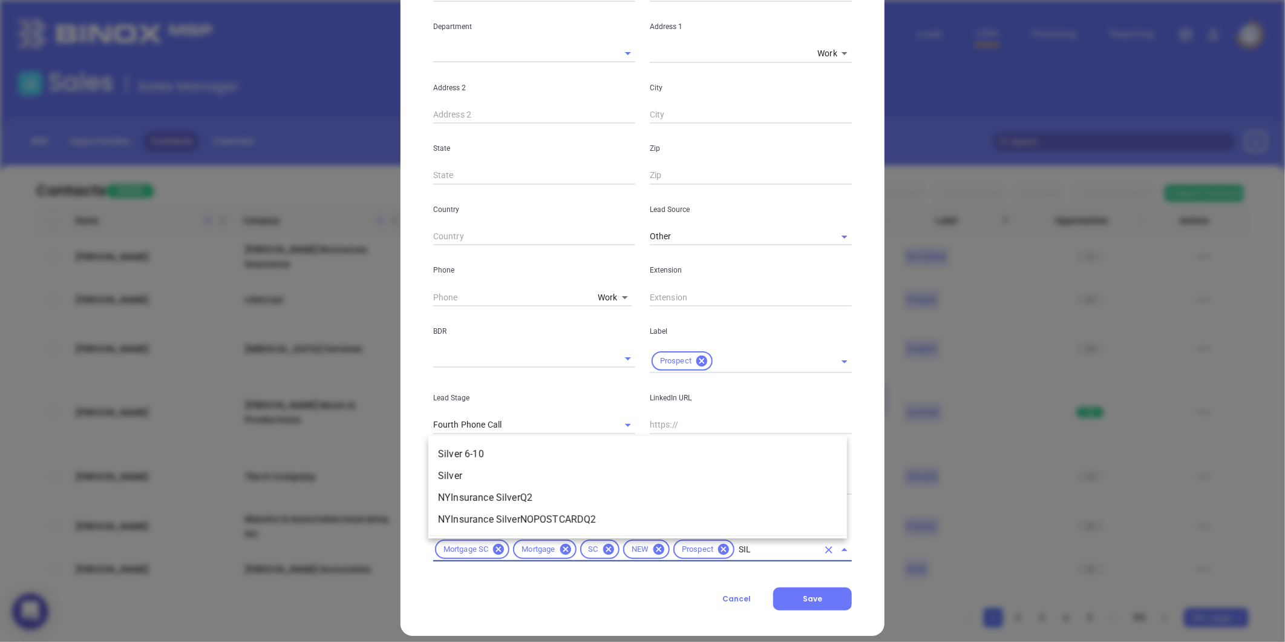
type input "SILV"
click at [457, 462] on li "Silver 6-10" at bounding box center [637, 454] width 419 height 22
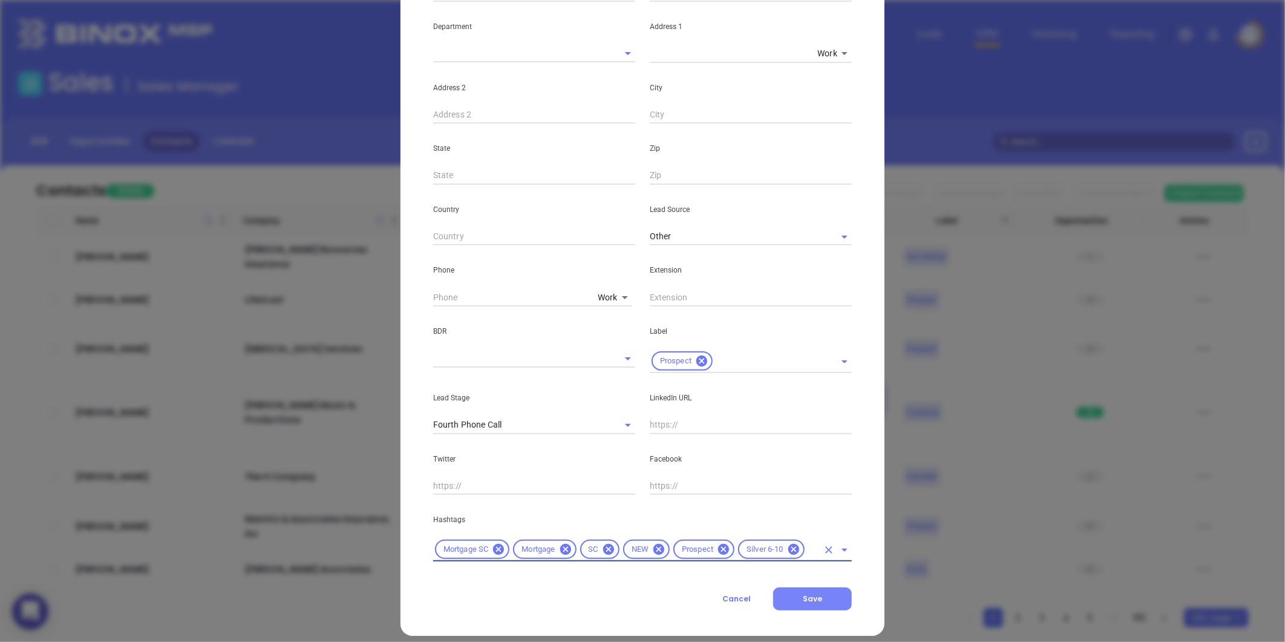
click at [817, 608] on button "Save" at bounding box center [812, 598] width 79 height 23
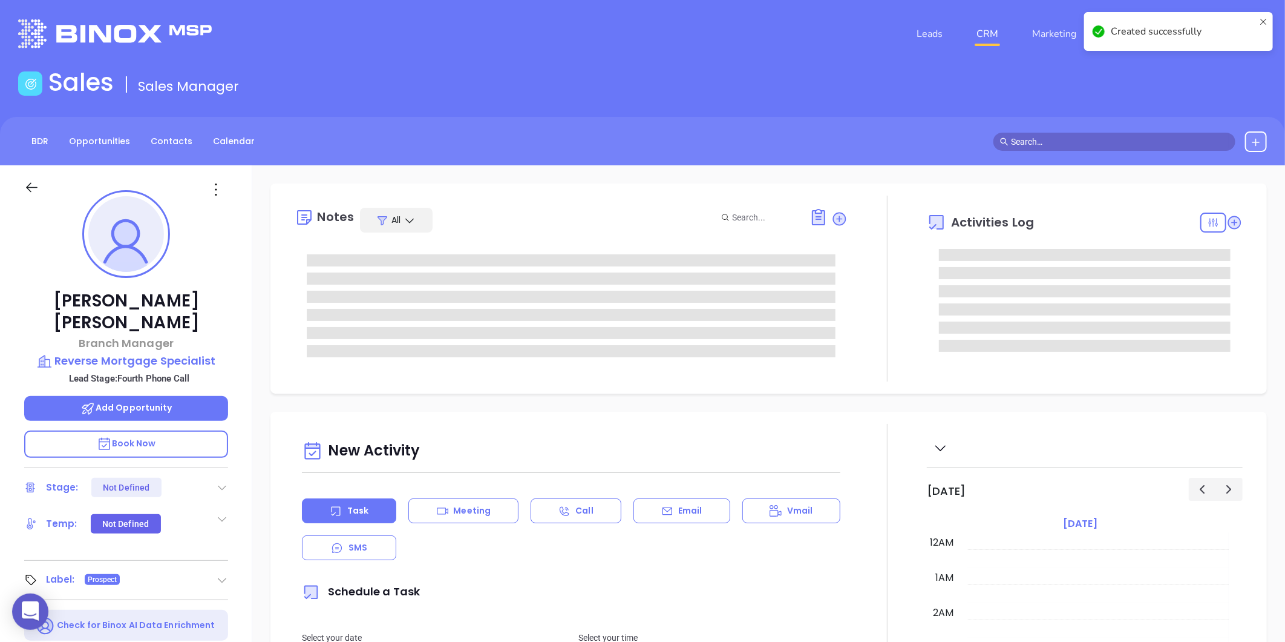
type input "[DATE]"
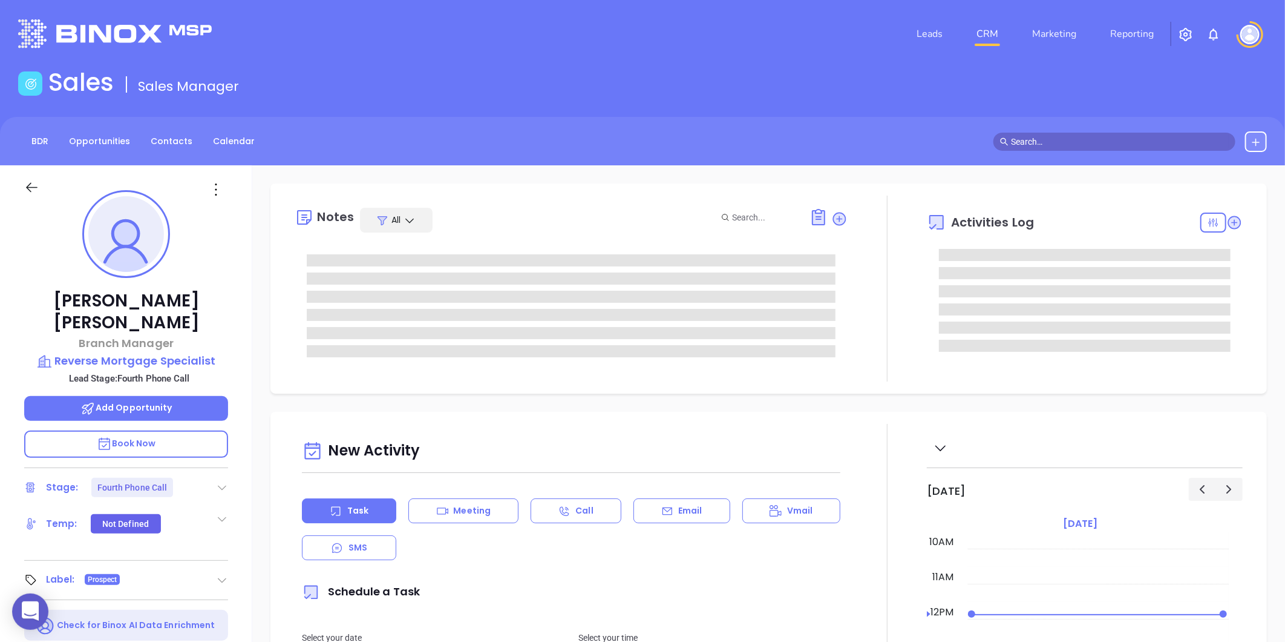
type input "[PERSON_NAME]"
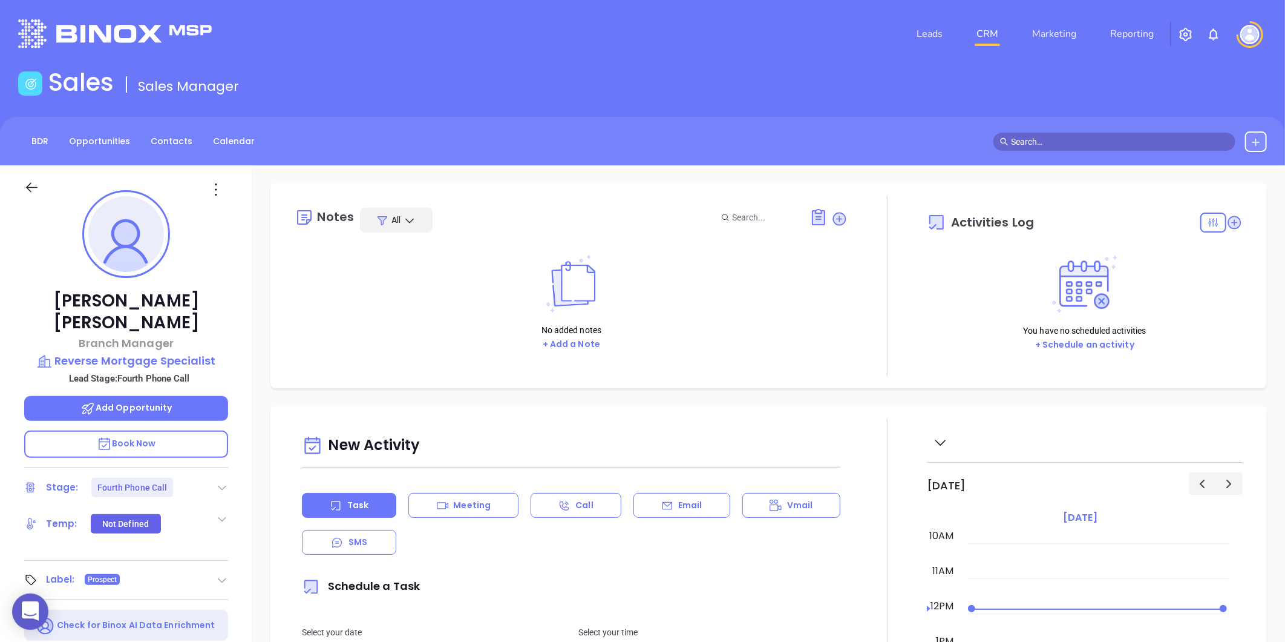
click at [226, 481] on icon at bounding box center [222, 487] width 12 height 12
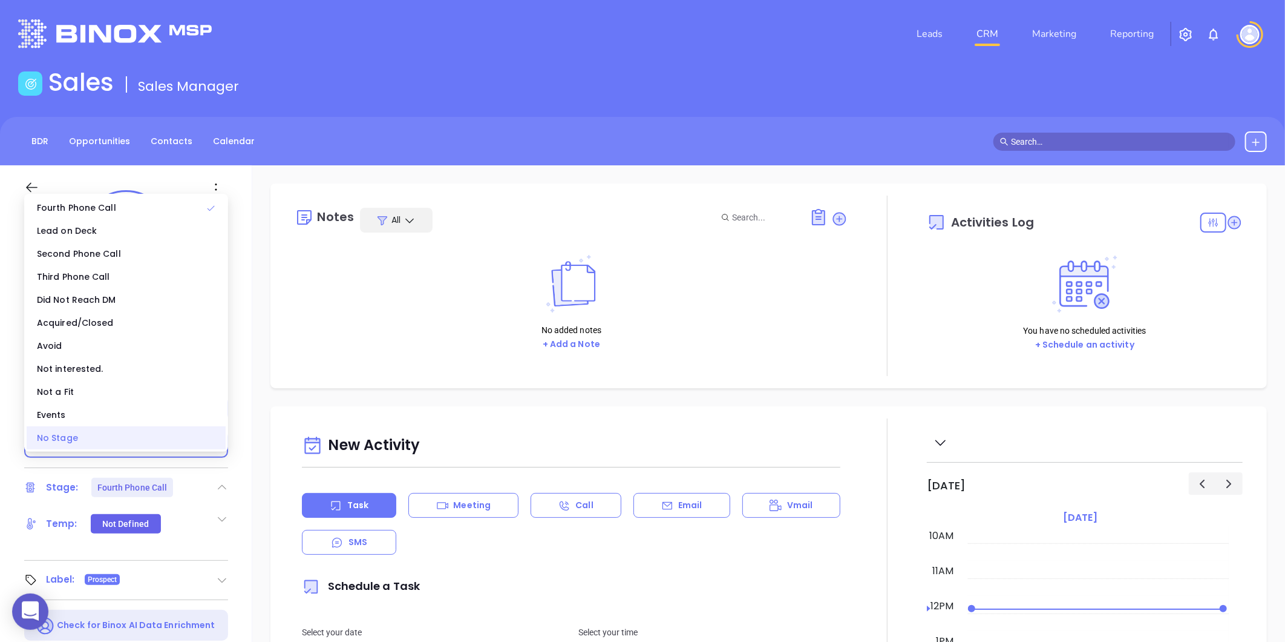
click at [81, 437] on div "No Stage" at bounding box center [126, 437] width 199 height 23
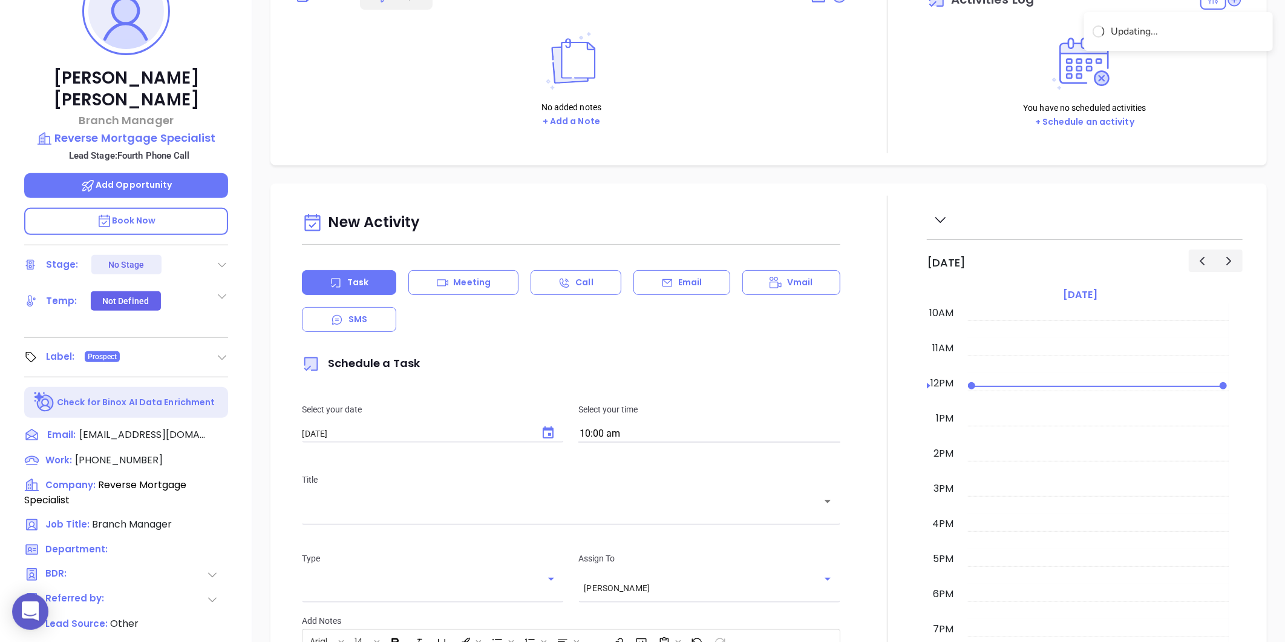
scroll to position [34, 0]
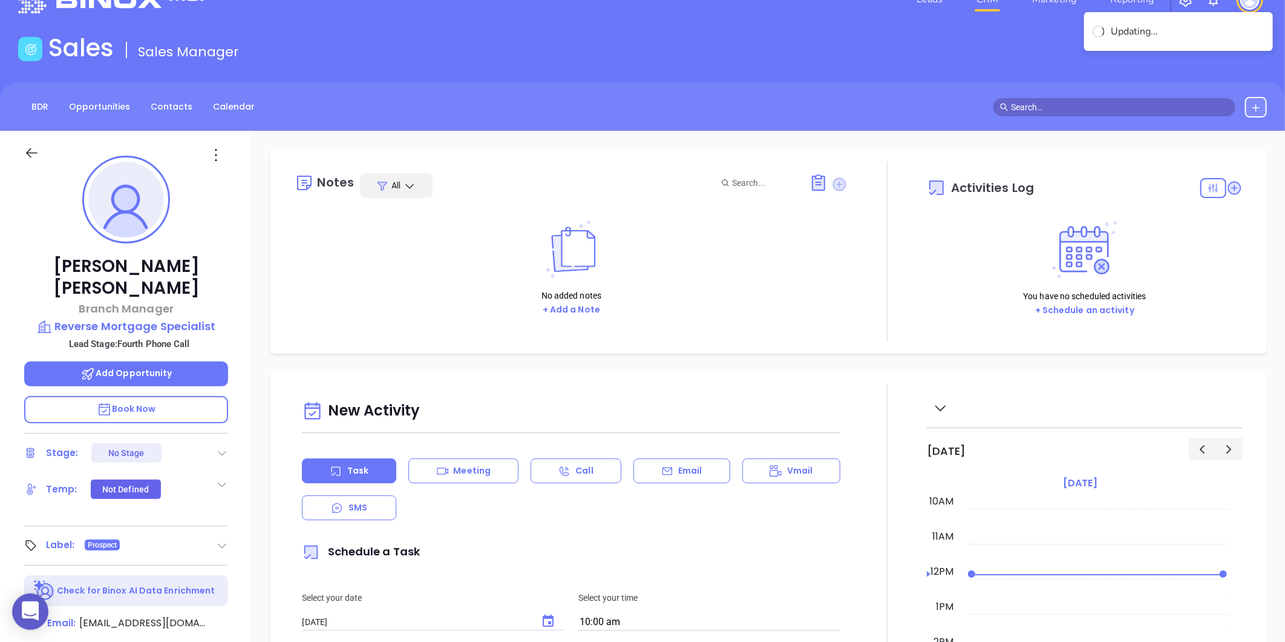
click at [834, 182] on icon at bounding box center [839, 183] width 13 height 13
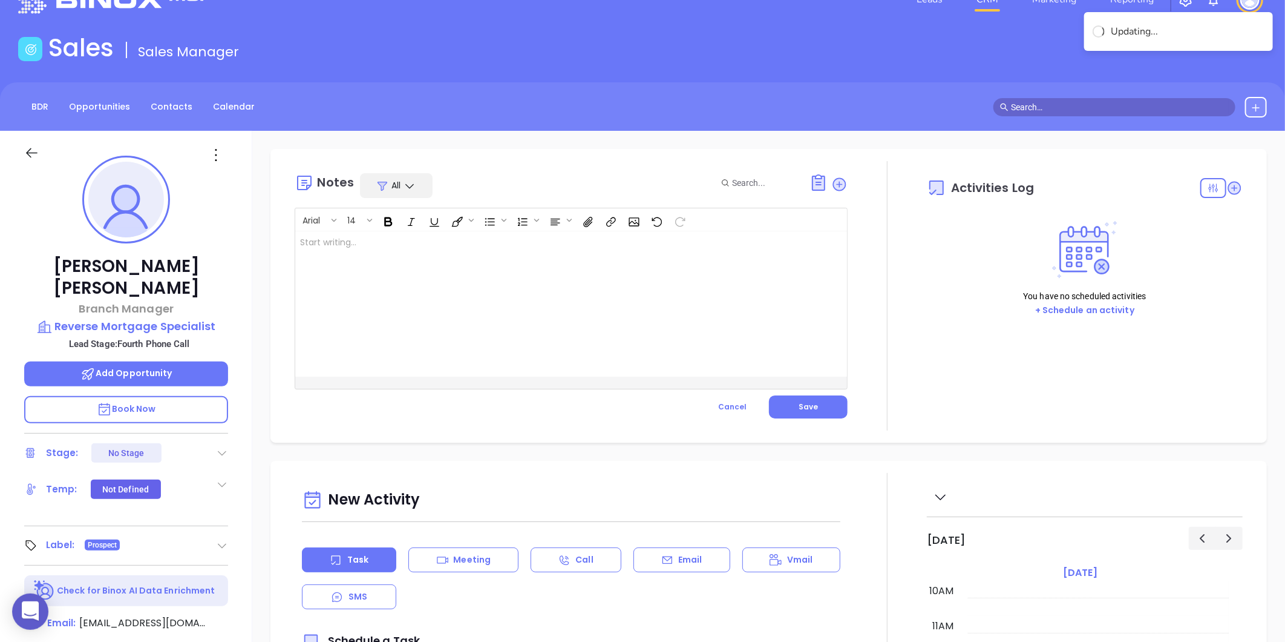
click at [468, 344] on div at bounding box center [551, 303] width 513 height 145
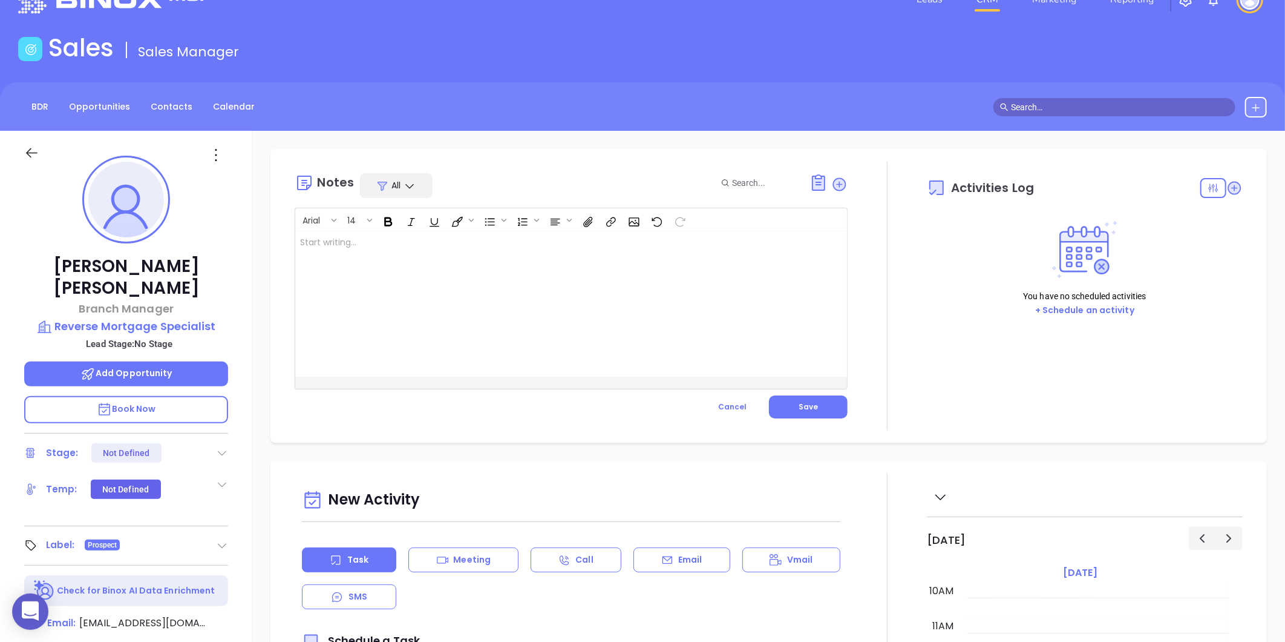
click at [468, 344] on div at bounding box center [551, 303] width 513 height 145
click at [392, 238] on p "Poor staff on website Company has 5 locations in [GEOGRAPHIC_DATA]. Confirm ema…" at bounding box center [552, 255] width 504 height 38
click at [813, 409] on button "Save" at bounding box center [808, 406] width 79 height 23
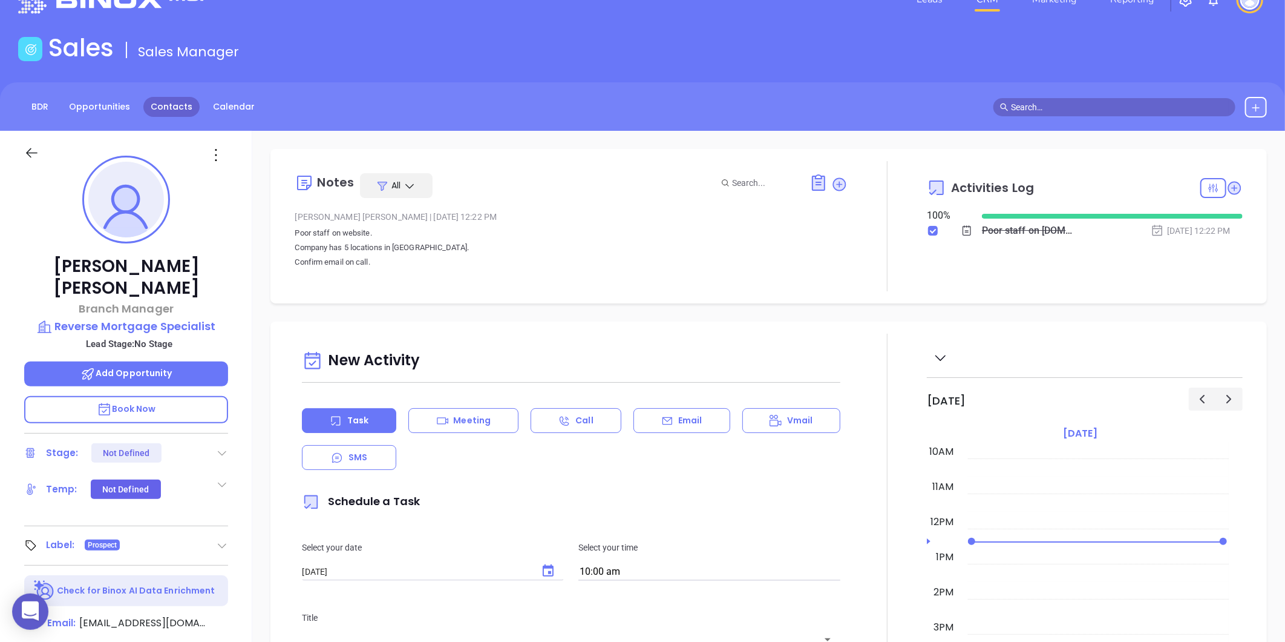
click at [173, 100] on link "Contacts" at bounding box center [171, 107] width 56 height 20
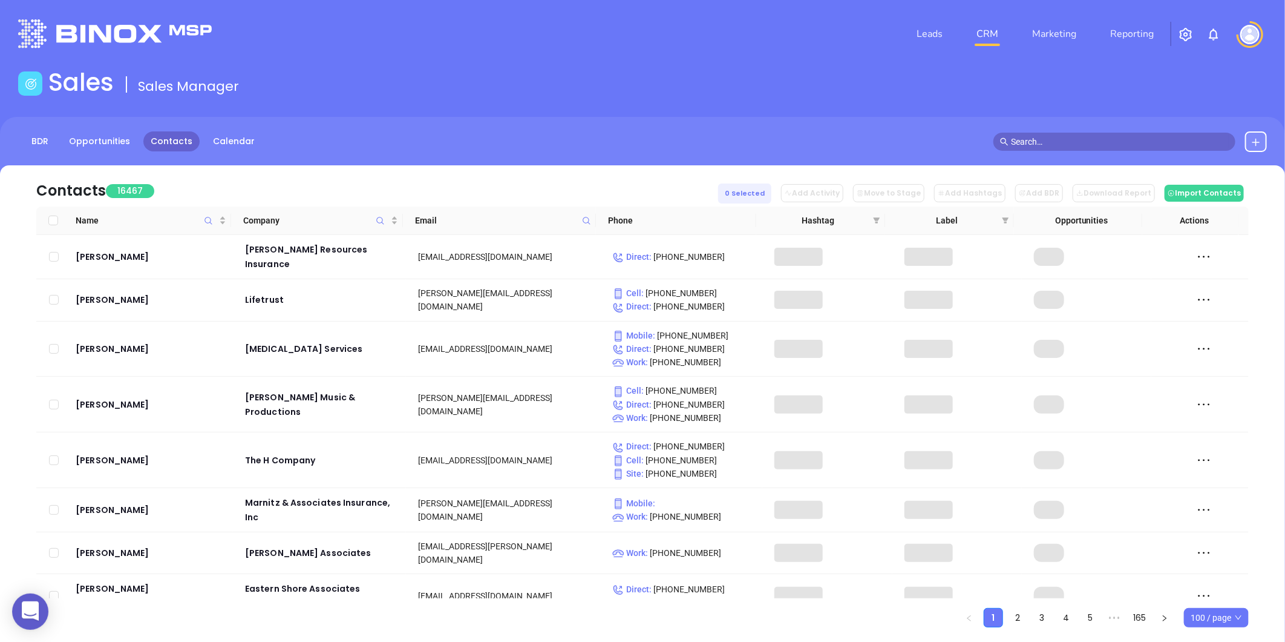
click at [586, 218] on icon at bounding box center [586, 220] width 9 height 9
paste input "[DOMAIN_NAME]"
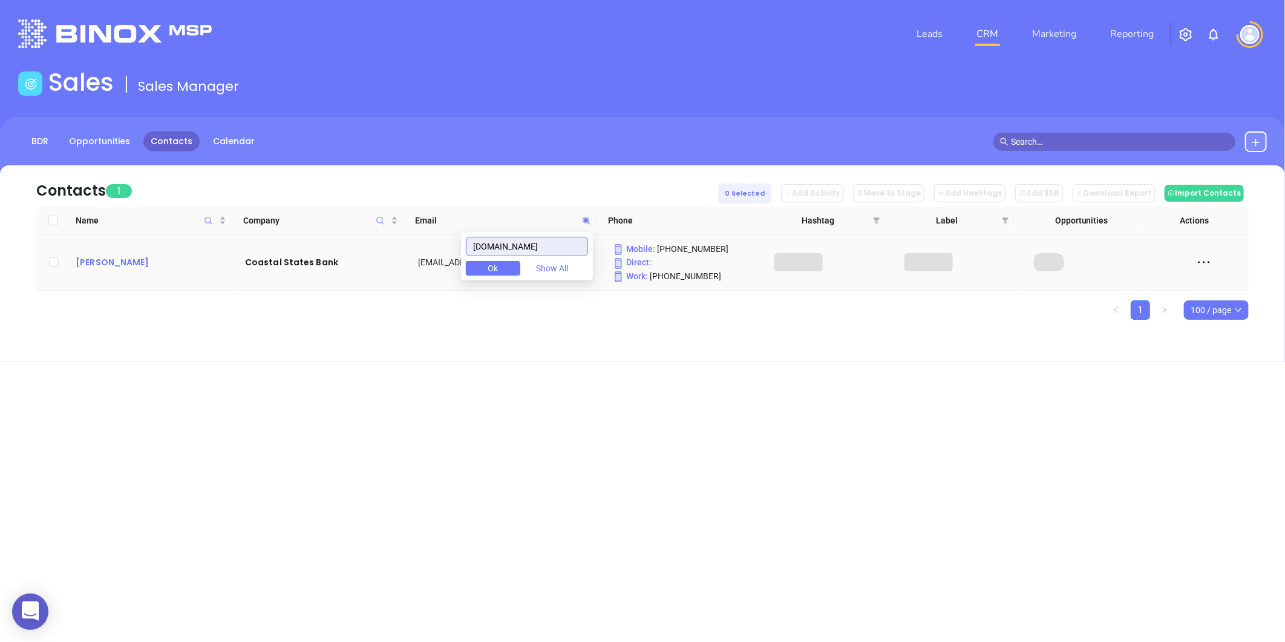
type input "[DOMAIN_NAME]"
click at [100, 269] on div "[PERSON_NAME]" at bounding box center [152, 262] width 153 height 15
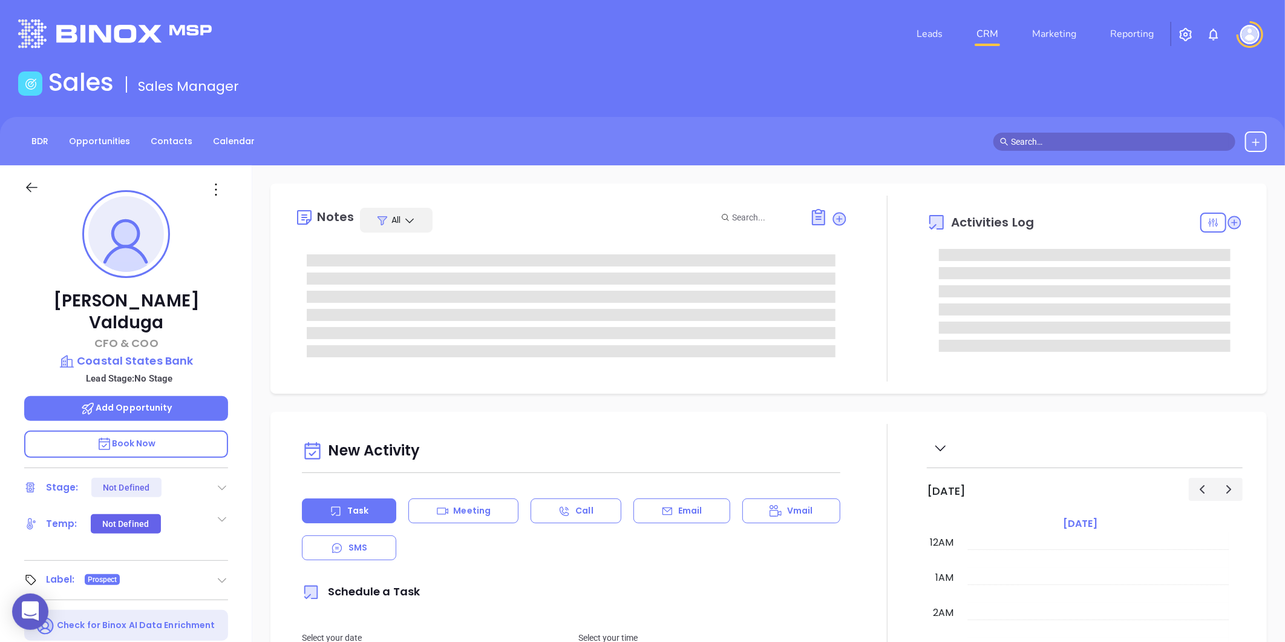
type input "[DATE]"
type input "[PERSON_NAME]"
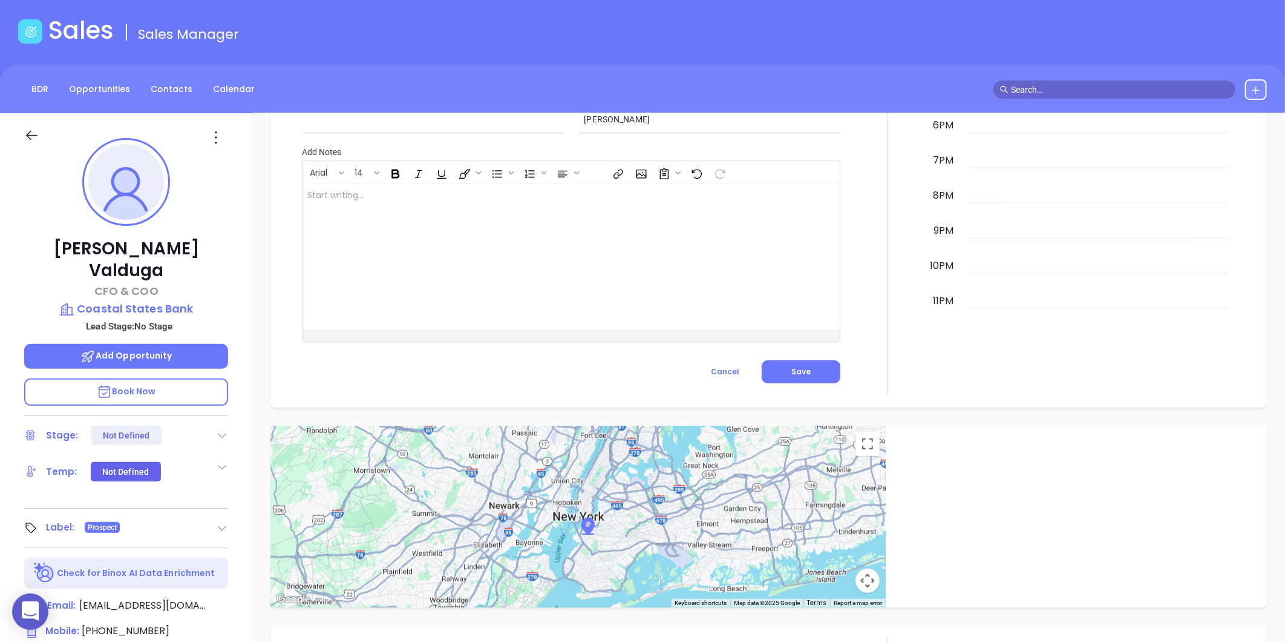
scroll to position [0, 0]
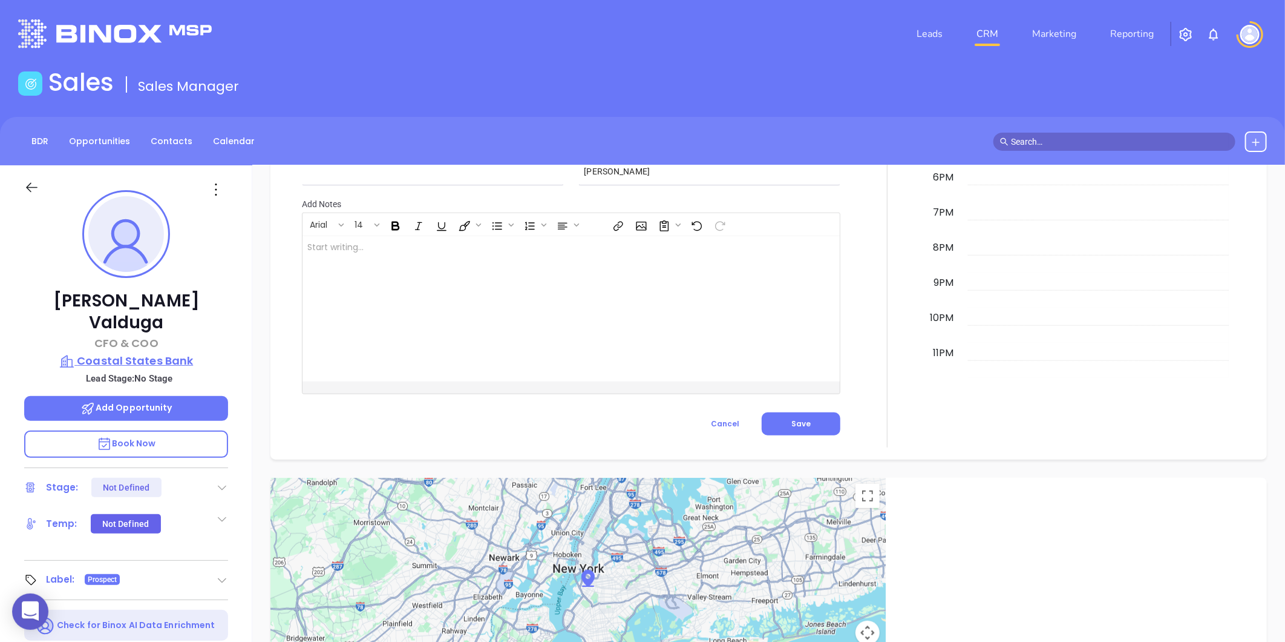
click at [160, 352] on p "Coastal States Bank" at bounding box center [126, 360] width 204 height 17
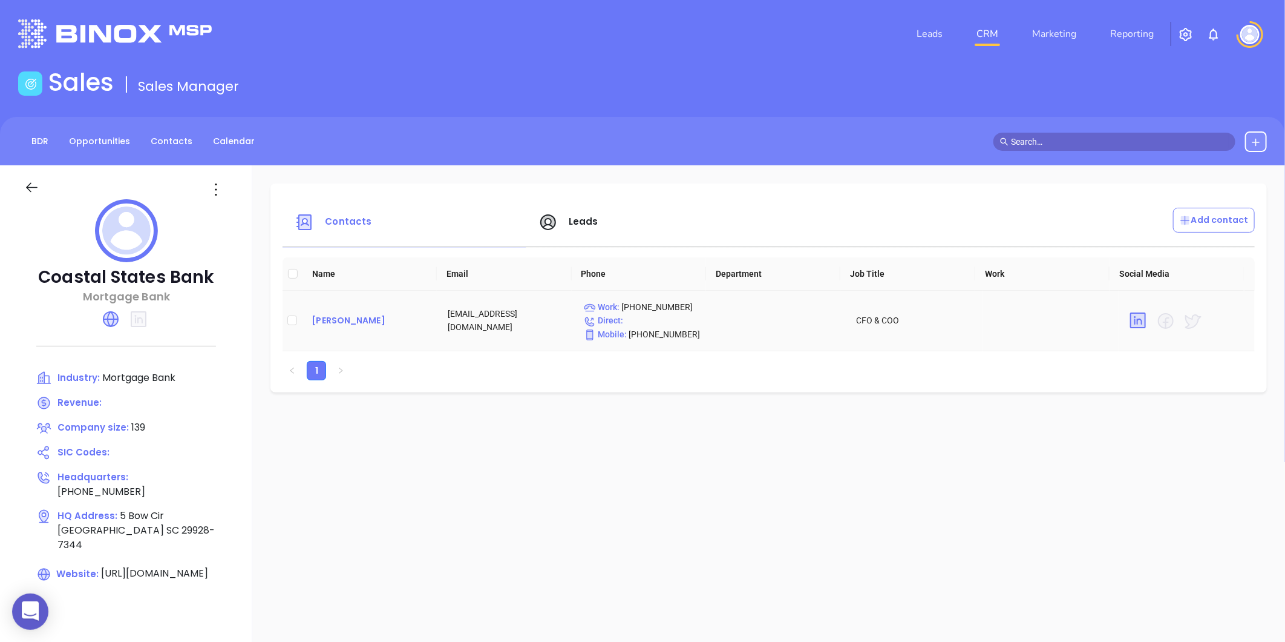
click at [377, 318] on div "[PERSON_NAME]" at bounding box center [370, 320] width 117 height 15
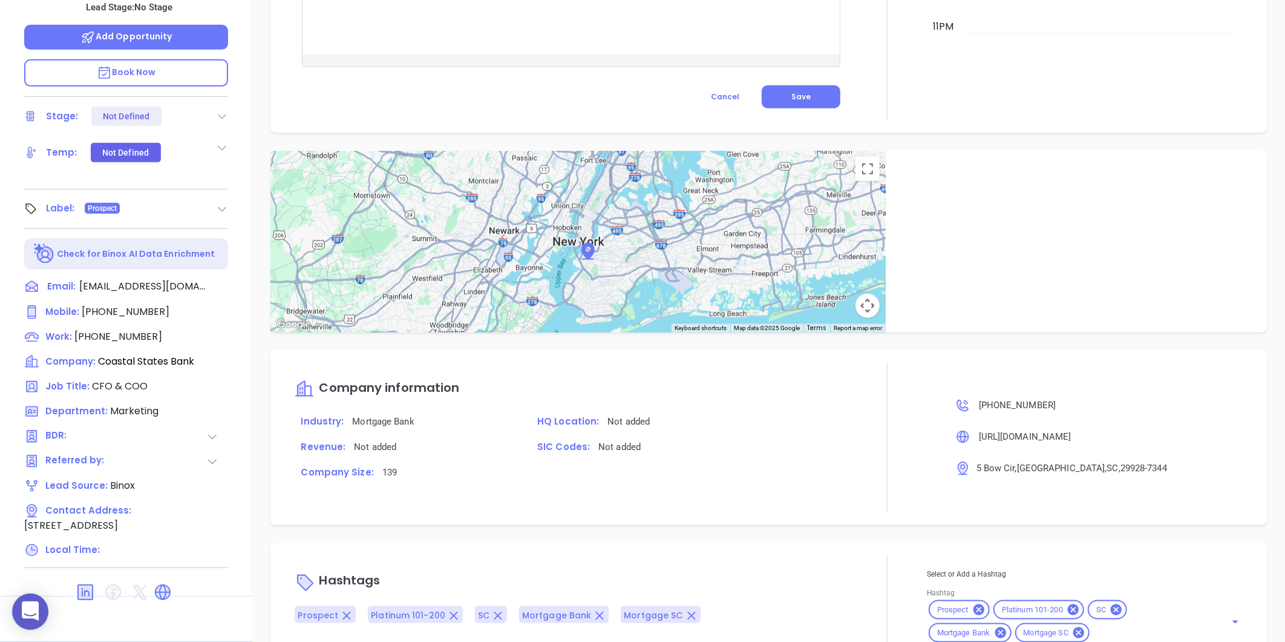
scroll to position [645, 0]
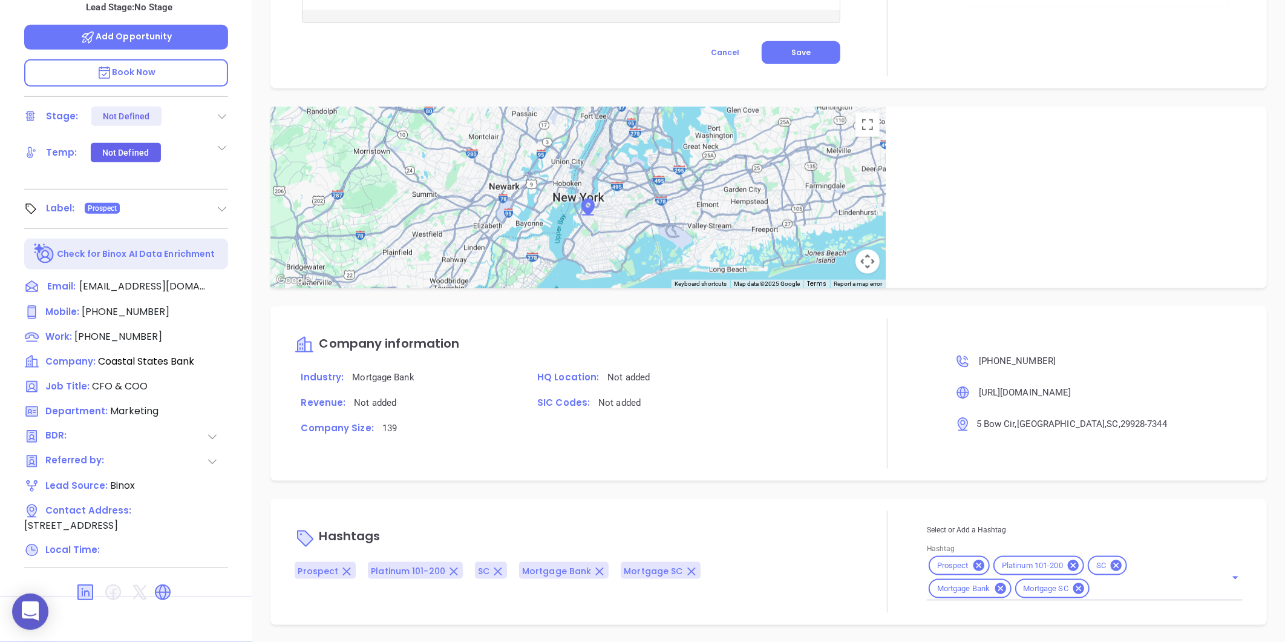
type input "[PERSON_NAME]"
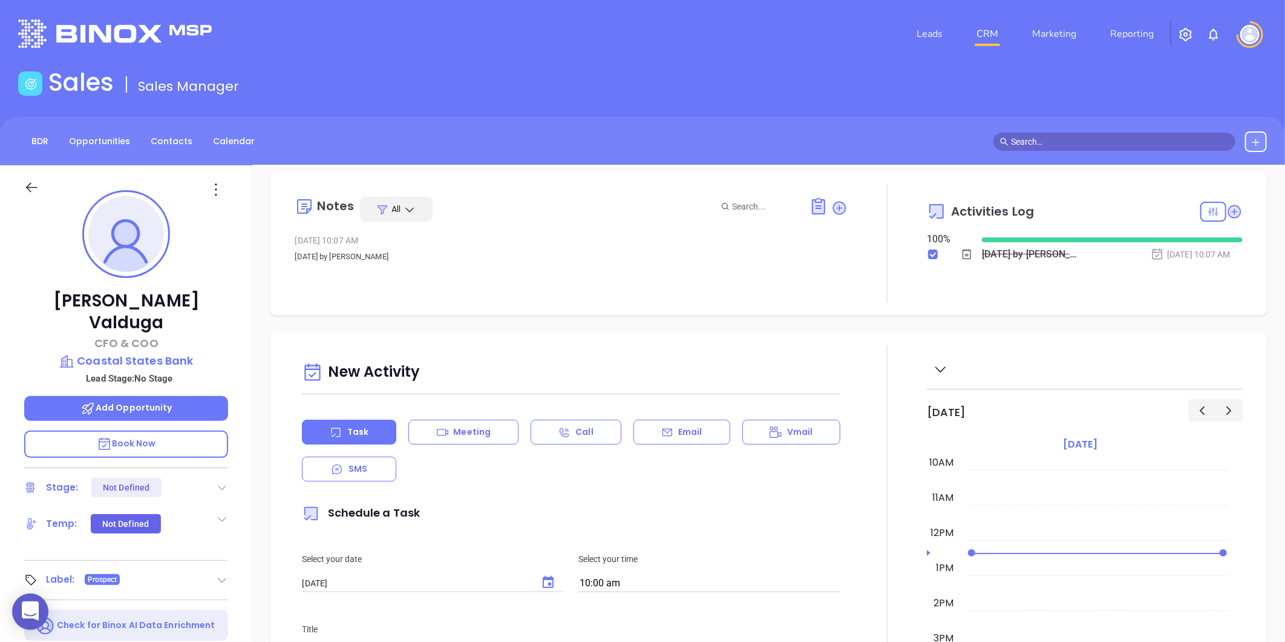
scroll to position [0, 0]
